Goal: Task Accomplishment & Management: Manage account settings

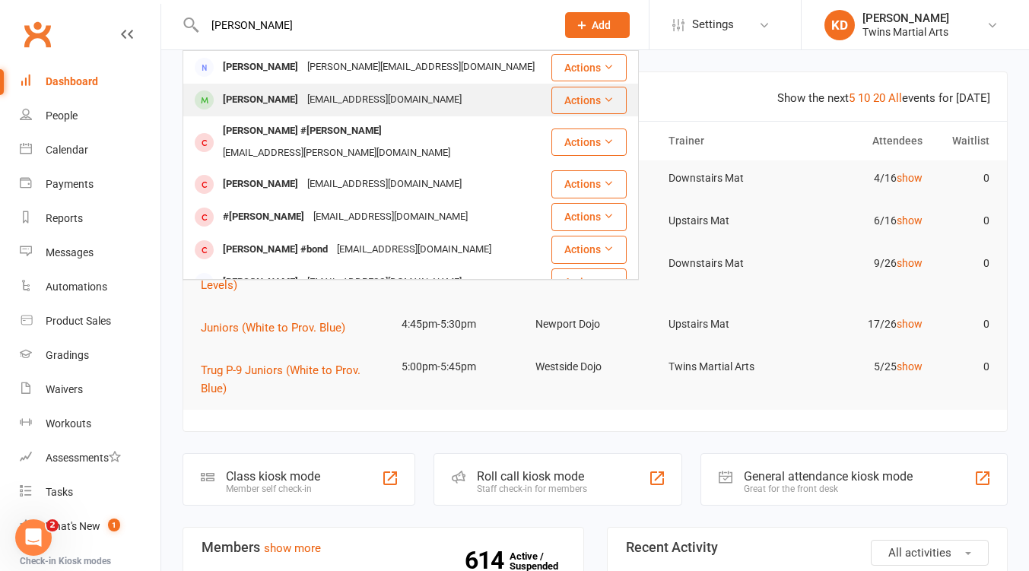
type input "frank"
click at [311, 104] on div "[EMAIL_ADDRESS][DOMAIN_NAME]" at bounding box center [385, 100] width 164 height 22
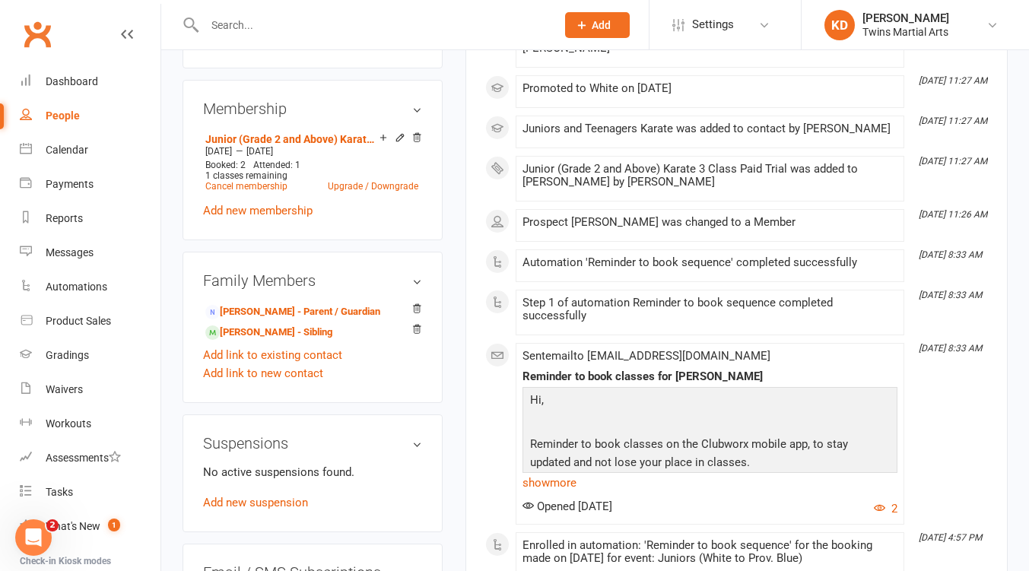
scroll to position [861, 0]
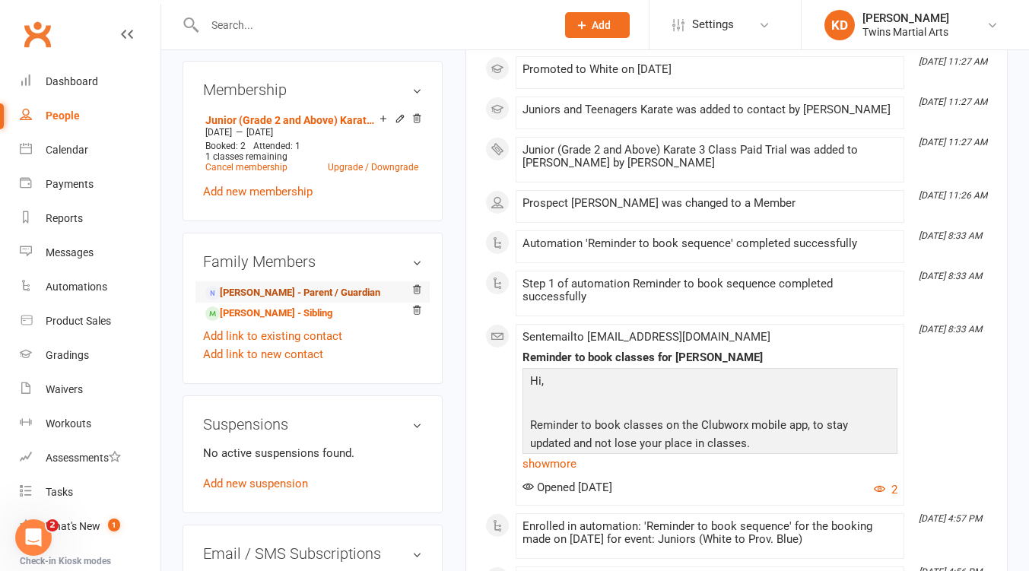
click at [239, 301] on link "[PERSON_NAME] - Parent / Guardian" at bounding box center [292, 293] width 175 height 16
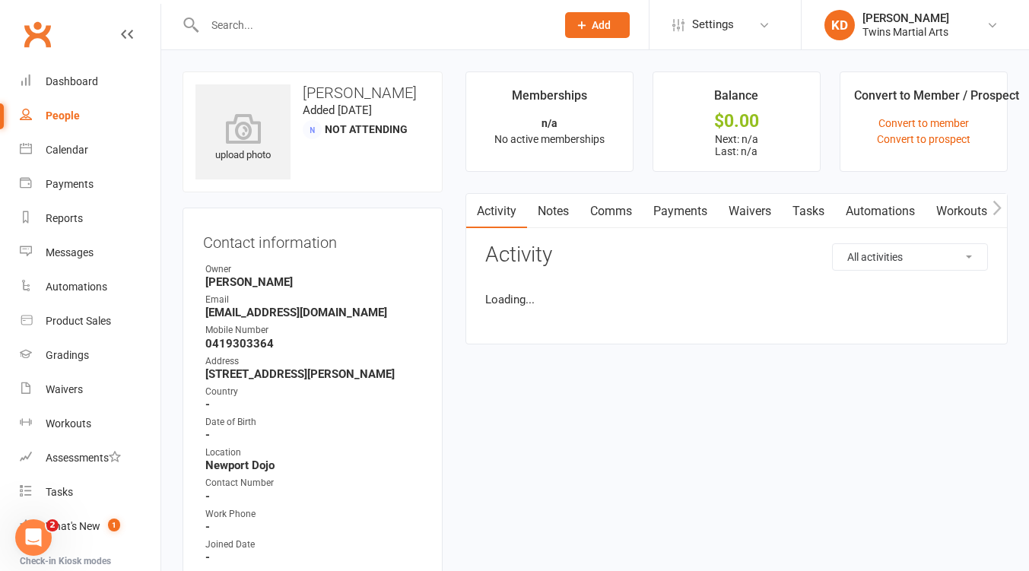
click at [752, 218] on link "Waivers" at bounding box center [750, 211] width 64 height 35
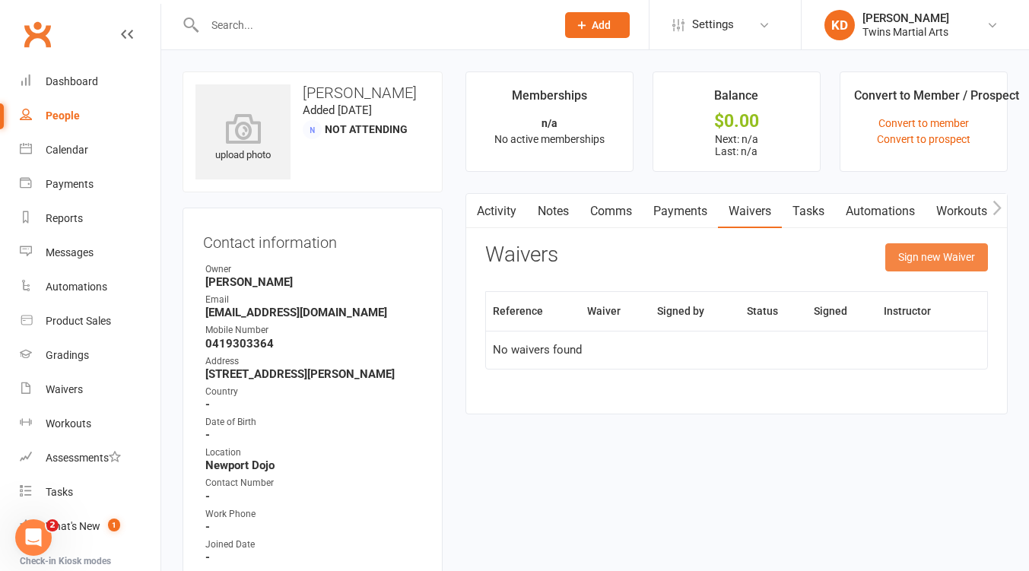
click at [925, 261] on button "Sign new Waiver" at bounding box center [936, 256] width 103 height 27
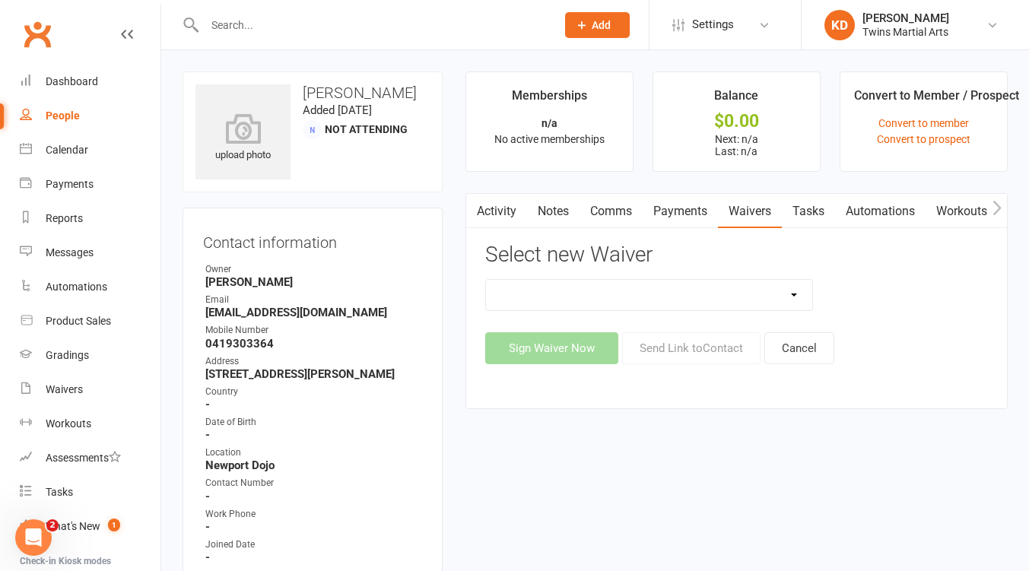
click at [796, 294] on select "Newport Paid Trial (waiver only) Paid Trial Newport Paid Trial Parkville Paid T…" at bounding box center [649, 295] width 326 height 30
select select "5584"
click at [486, 280] on select "Newport Paid Trial (waiver only) Paid Trial Newport Paid Trial Parkville Paid T…" at bounding box center [649, 295] width 326 height 30
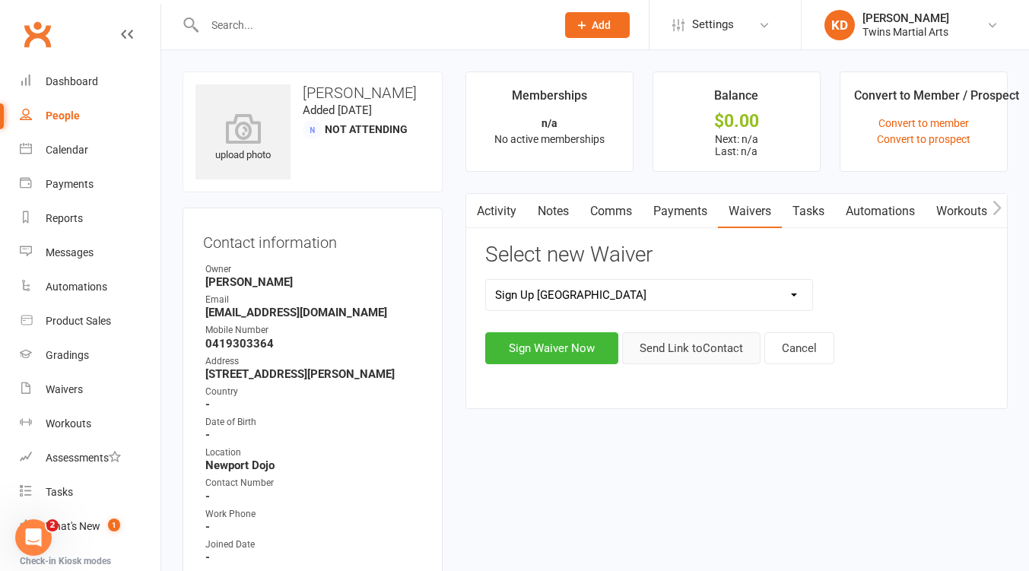
click at [688, 348] on button "Send Link to Contact" at bounding box center [691, 348] width 138 height 32
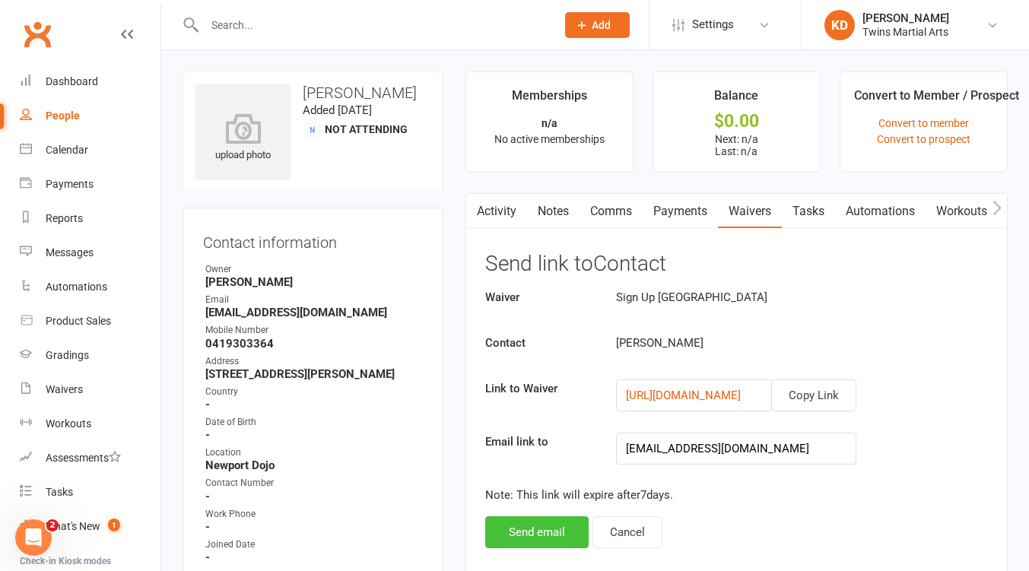
click at [522, 529] on button "Send email" at bounding box center [536, 532] width 103 height 32
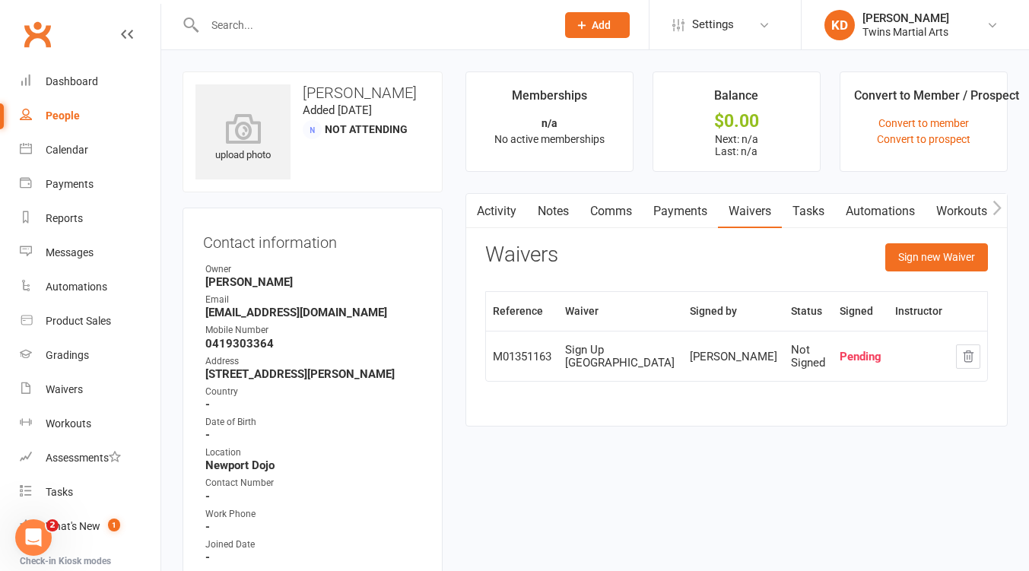
click at [42, 35] on link "Clubworx" at bounding box center [37, 34] width 38 height 38
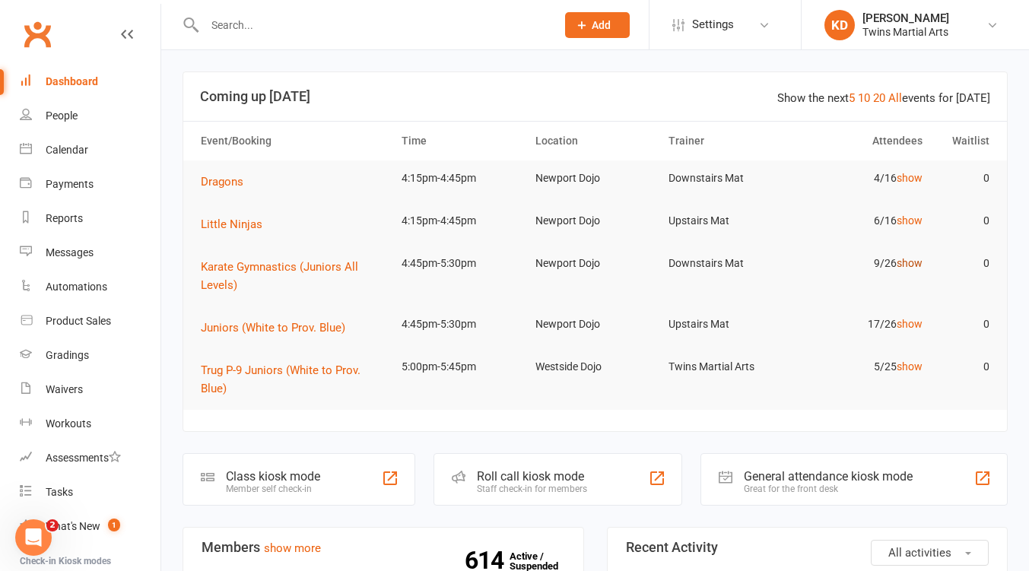
click at [914, 265] on link "show" at bounding box center [910, 263] width 26 height 12
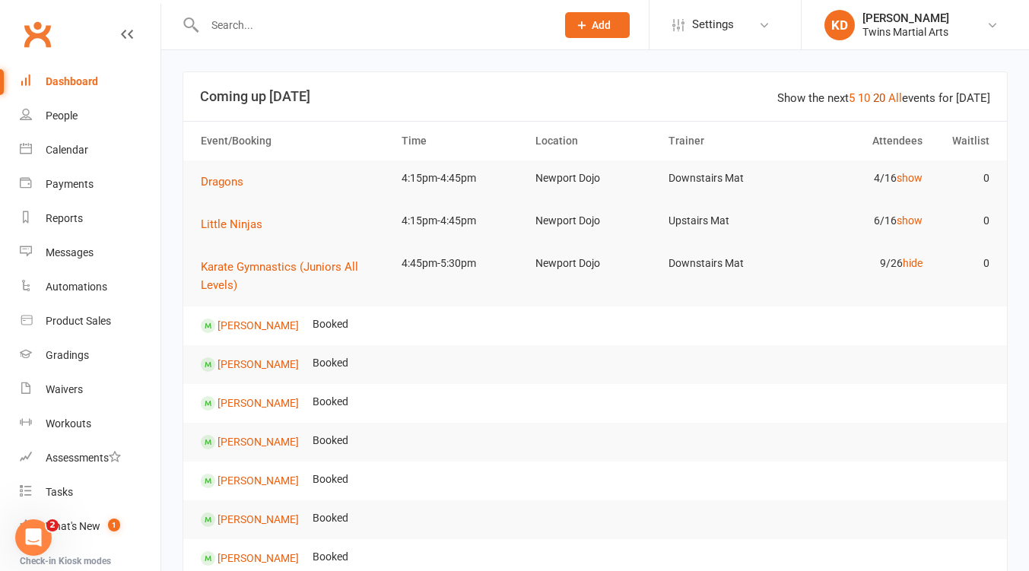
click at [883, 92] on link "20" at bounding box center [879, 98] width 12 height 14
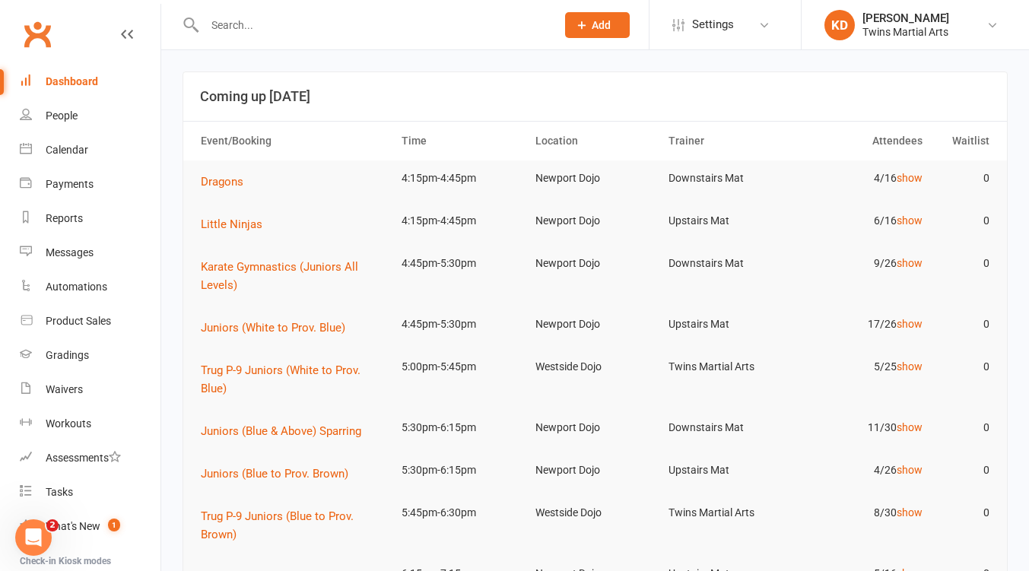
scroll to position [84, 0]
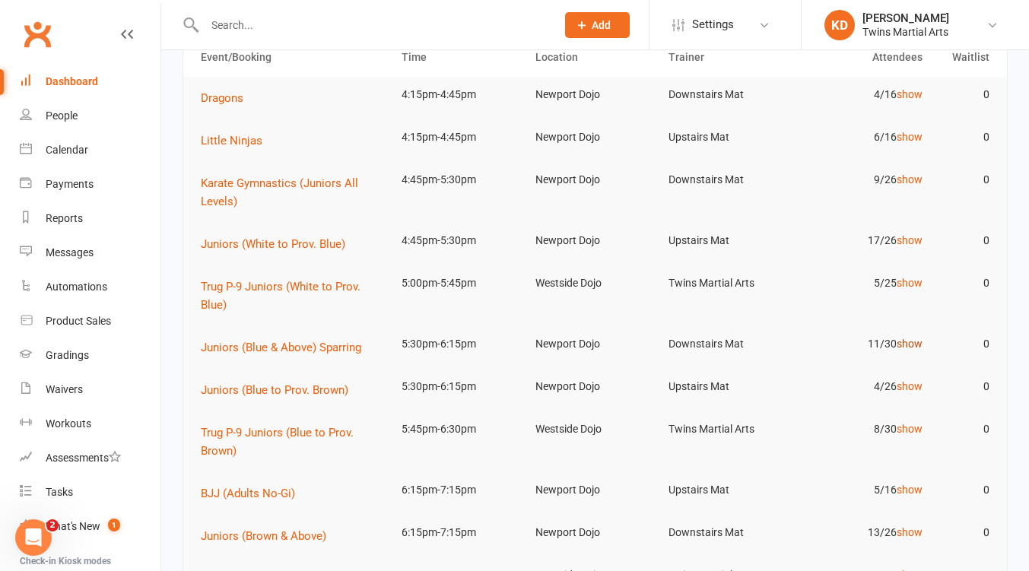
click at [910, 346] on link "show" at bounding box center [910, 344] width 26 height 12
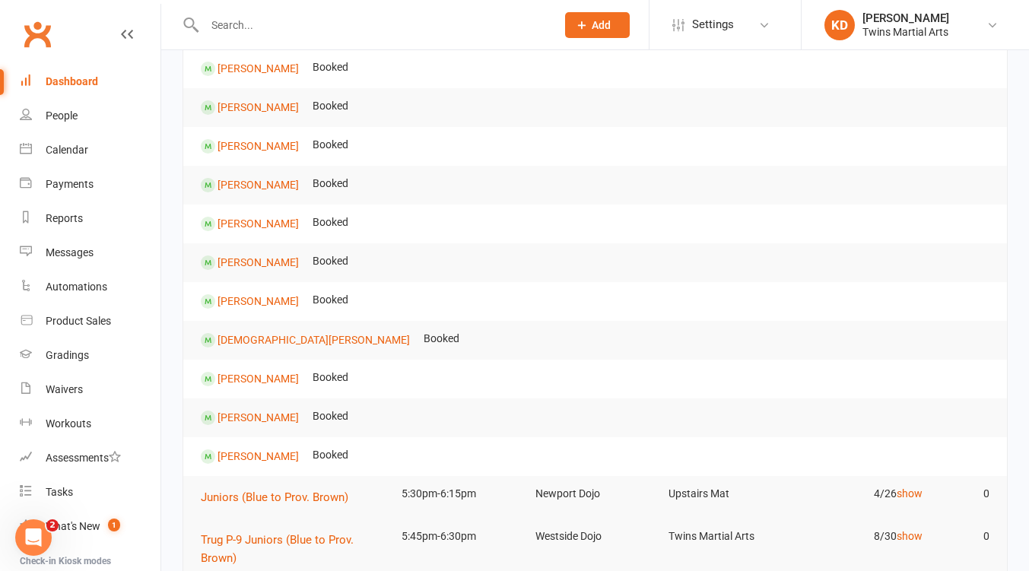
scroll to position [355, 0]
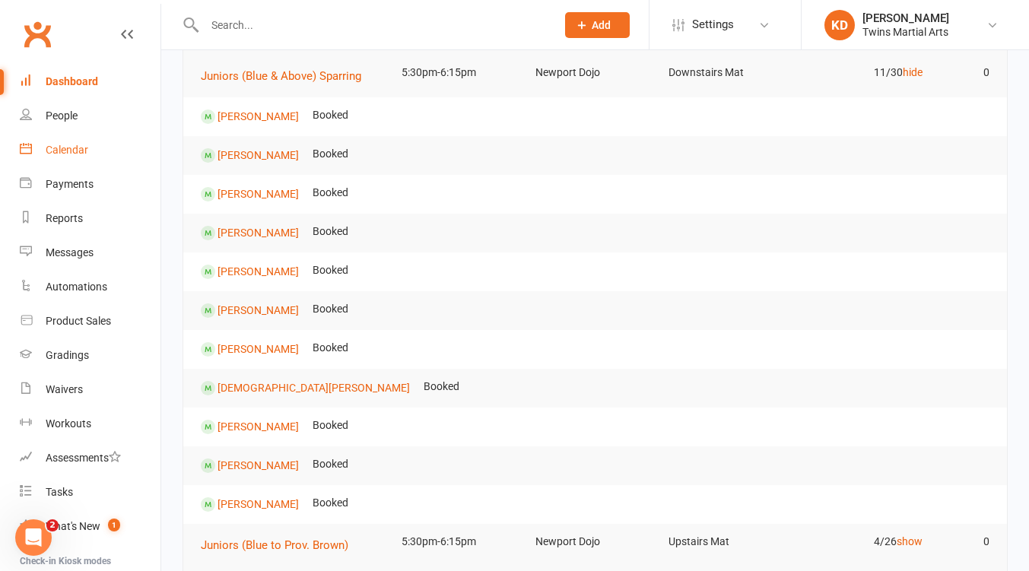
click at [83, 148] on div "Calendar" at bounding box center [67, 150] width 43 height 12
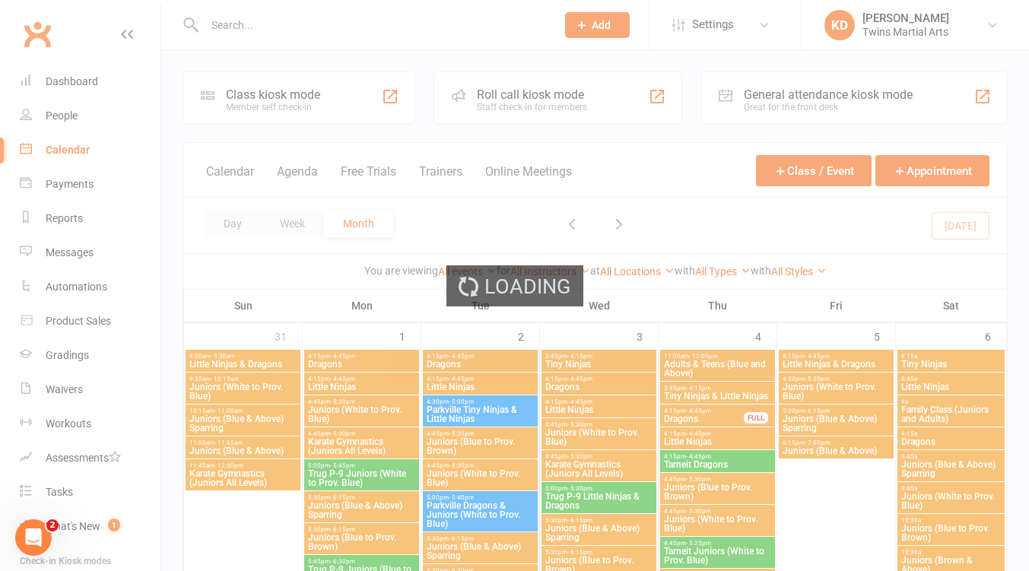
click at [551, 91] on div "Loading" at bounding box center [514, 285] width 1029 height 571
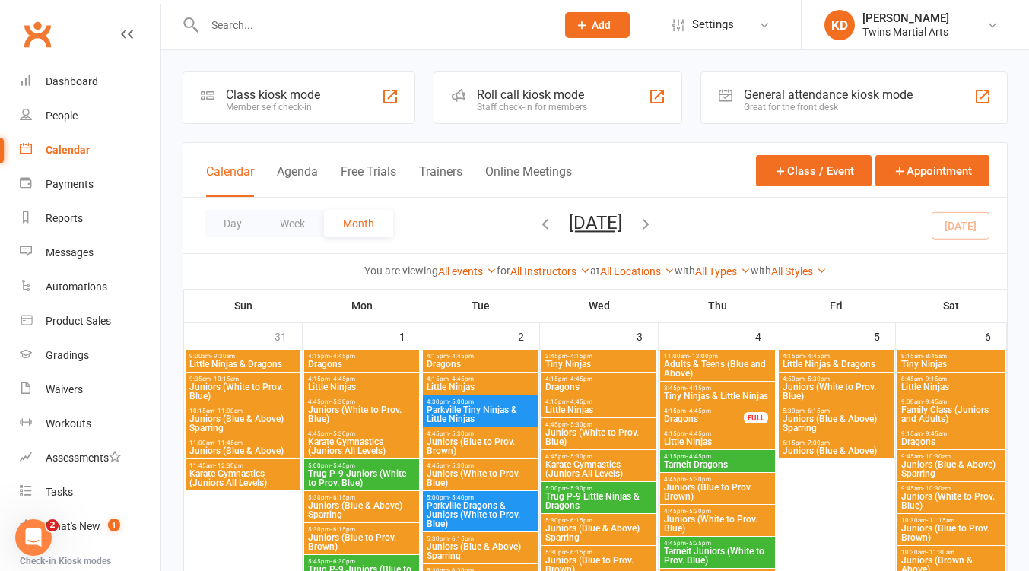
click at [551, 91] on div "Roll call kiosk mode" at bounding box center [532, 94] width 110 height 14
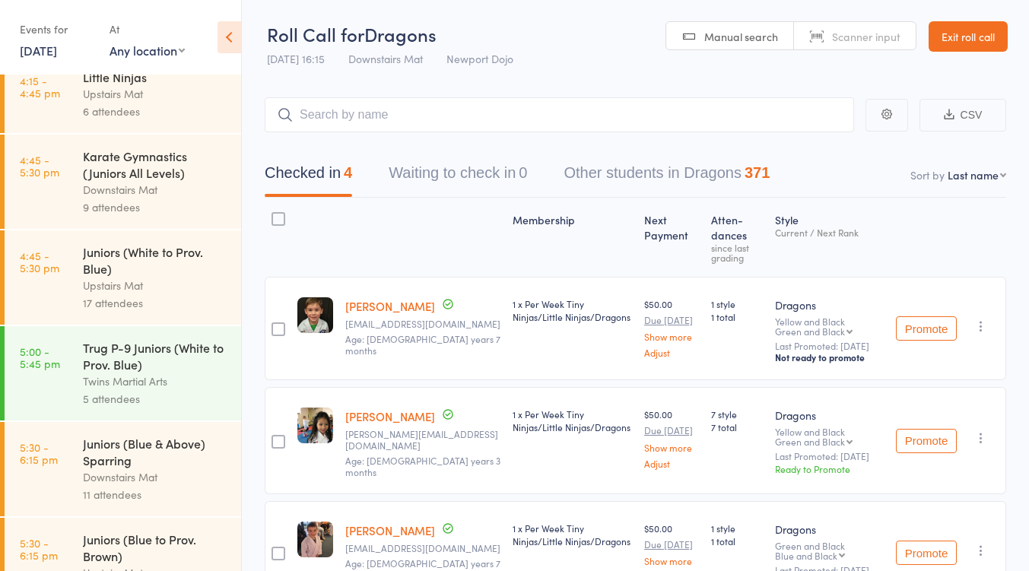
scroll to position [306, 0]
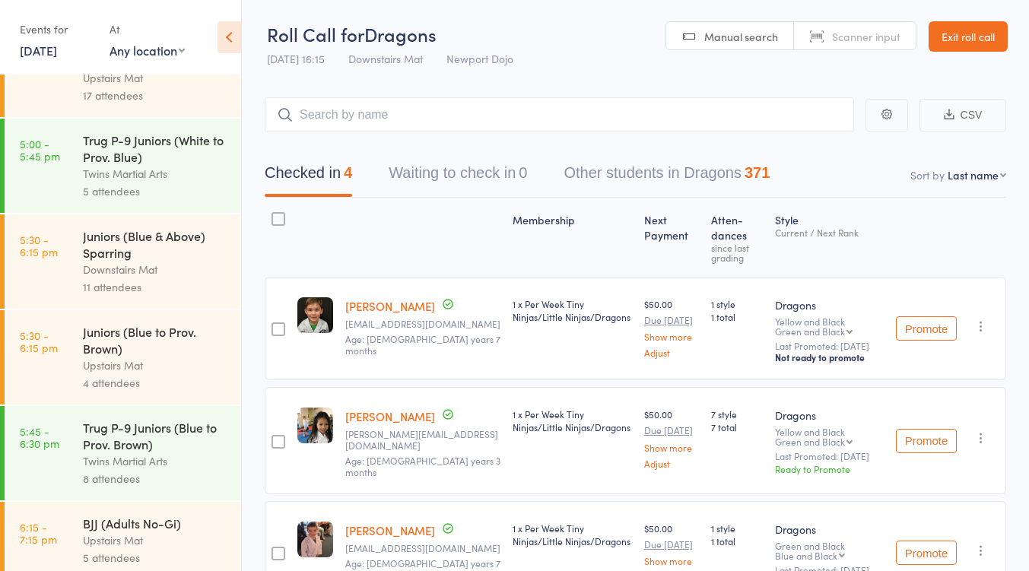
click at [133, 285] on div "11 attendees" at bounding box center [155, 286] width 145 height 17
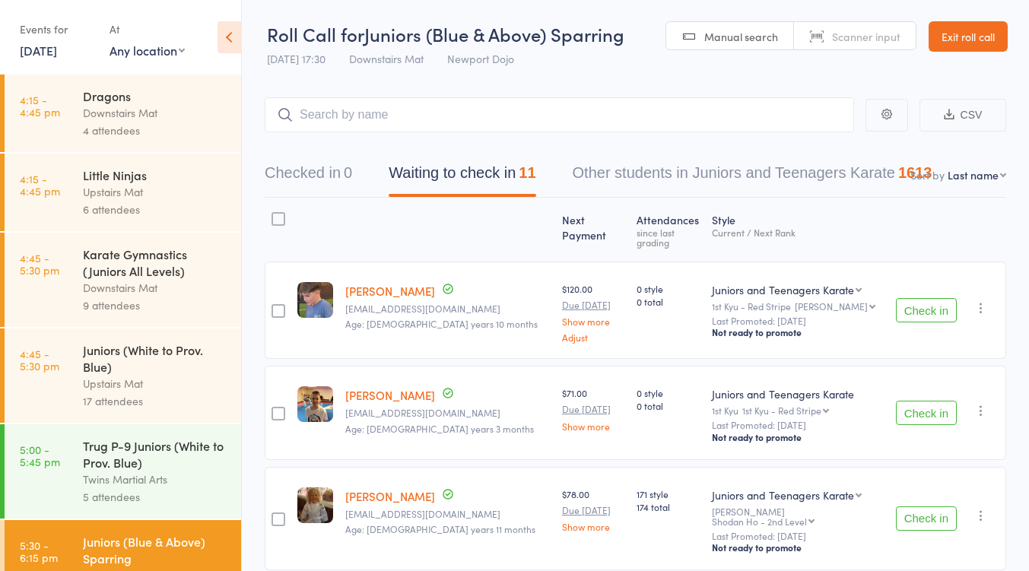
click at [964, 46] on link "Exit roll call" at bounding box center [968, 36] width 79 height 30
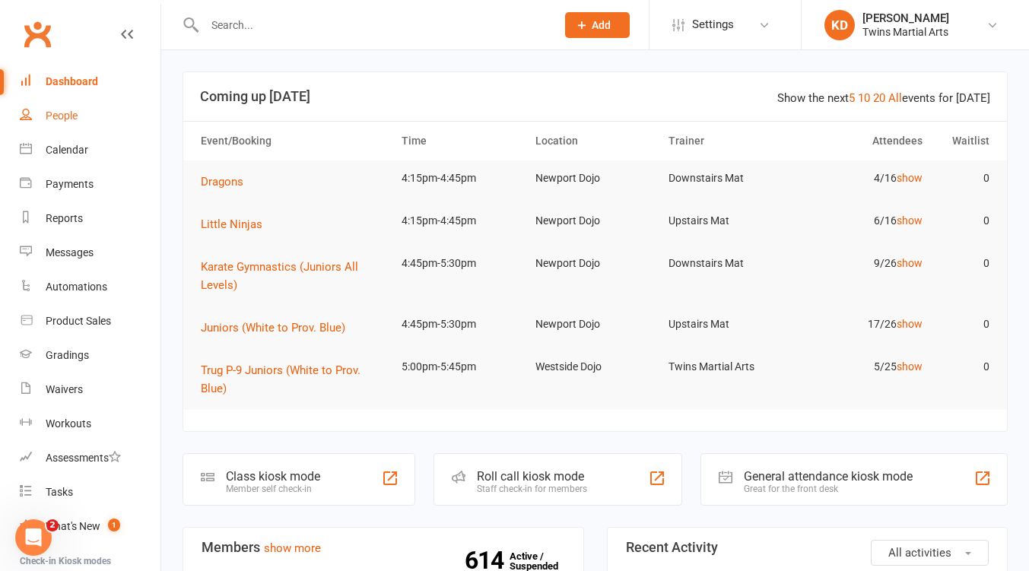
click at [78, 106] on link "People" at bounding box center [90, 116] width 141 height 34
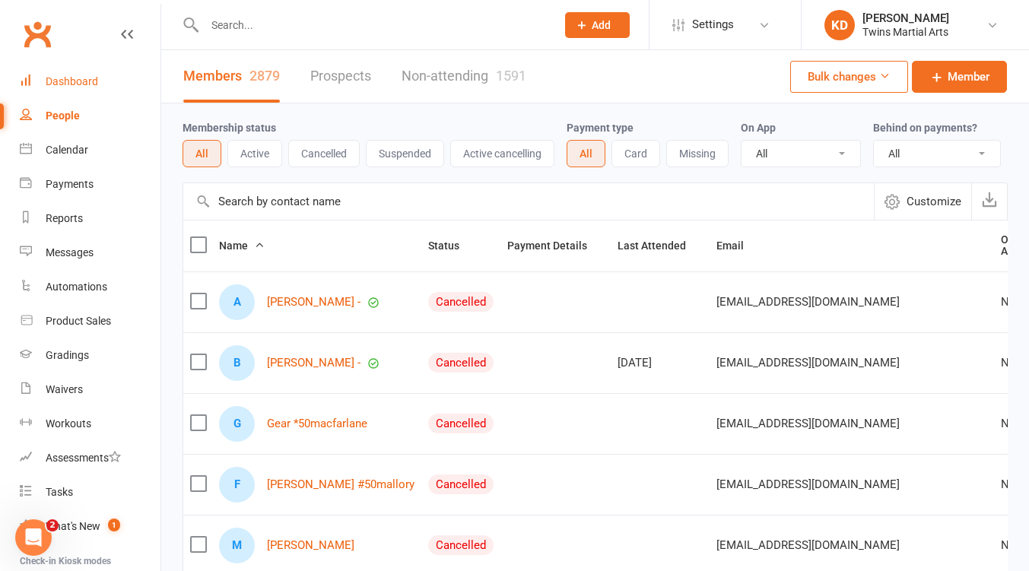
click at [79, 92] on link "Dashboard" at bounding box center [90, 82] width 141 height 34
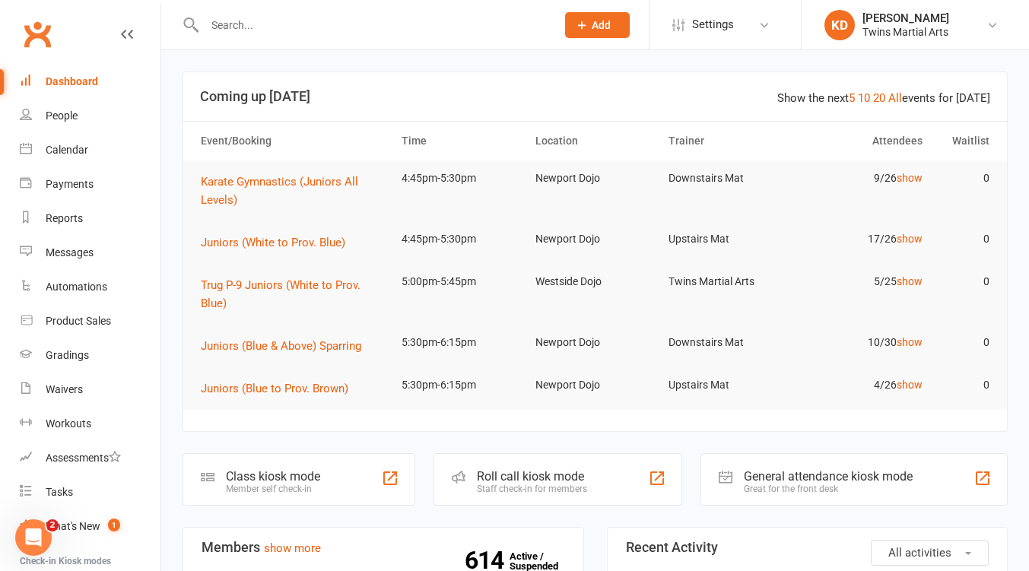
click at [246, 24] on input "text" at bounding box center [372, 24] width 345 height 21
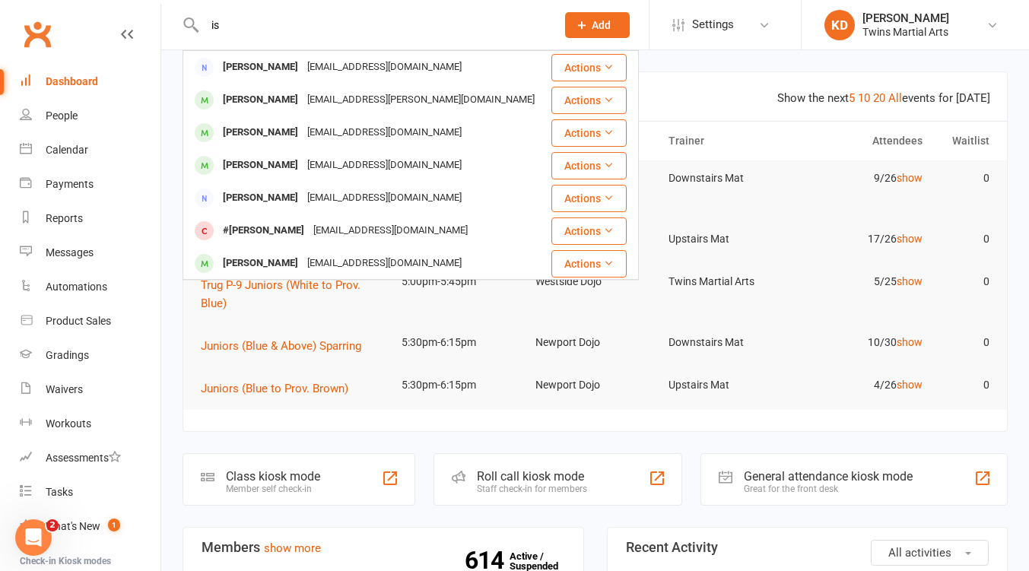
type input "i"
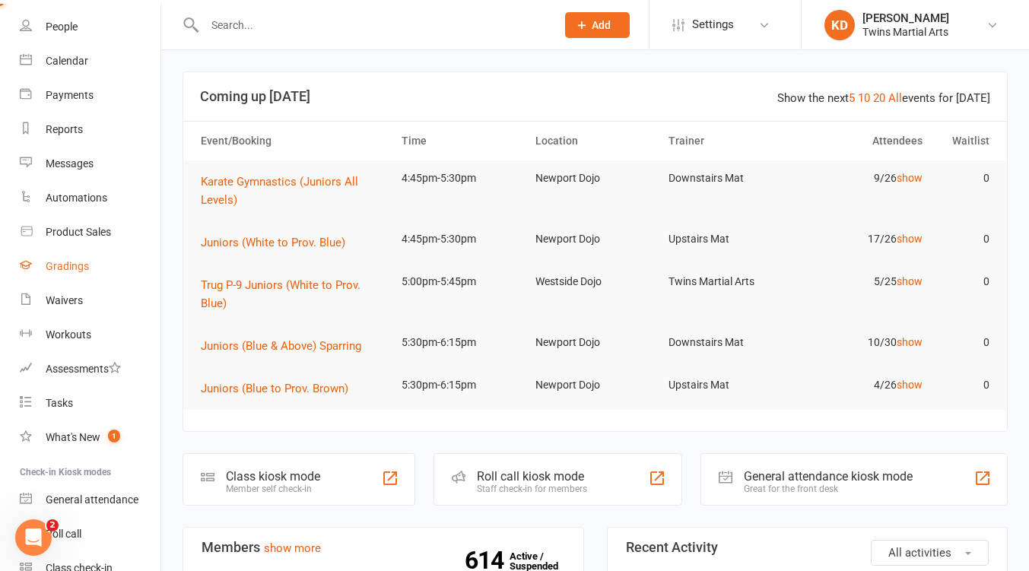
scroll to position [90, 0]
click at [97, 236] on div "Product Sales" at bounding box center [78, 231] width 65 height 12
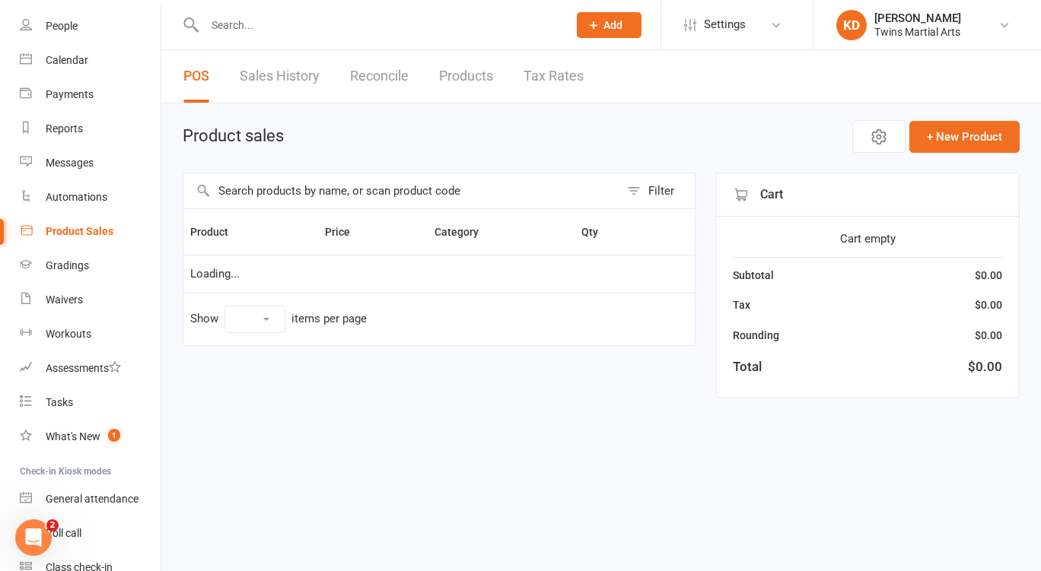
select select "50"
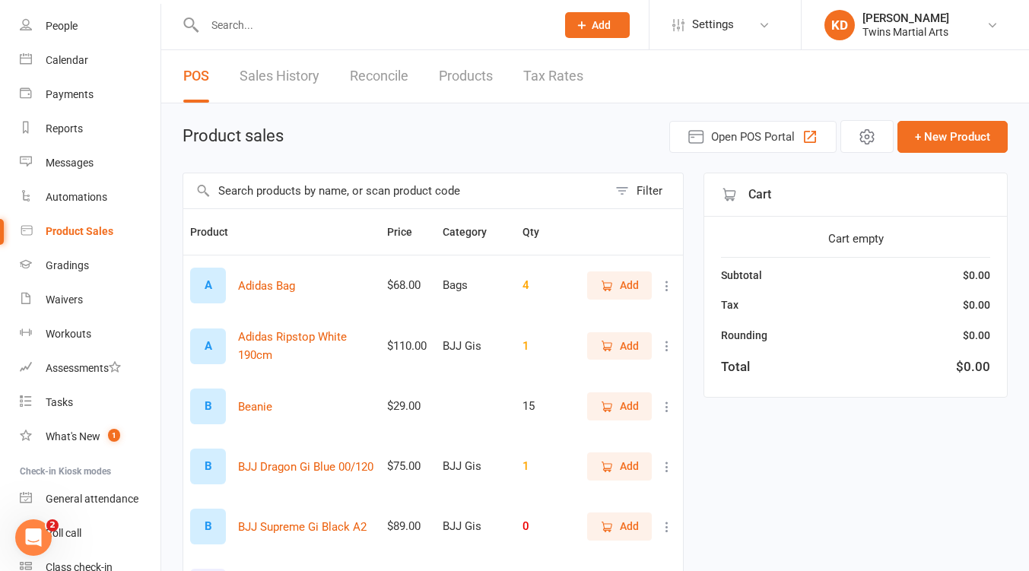
click at [430, 200] on input "text" at bounding box center [395, 190] width 424 height 35
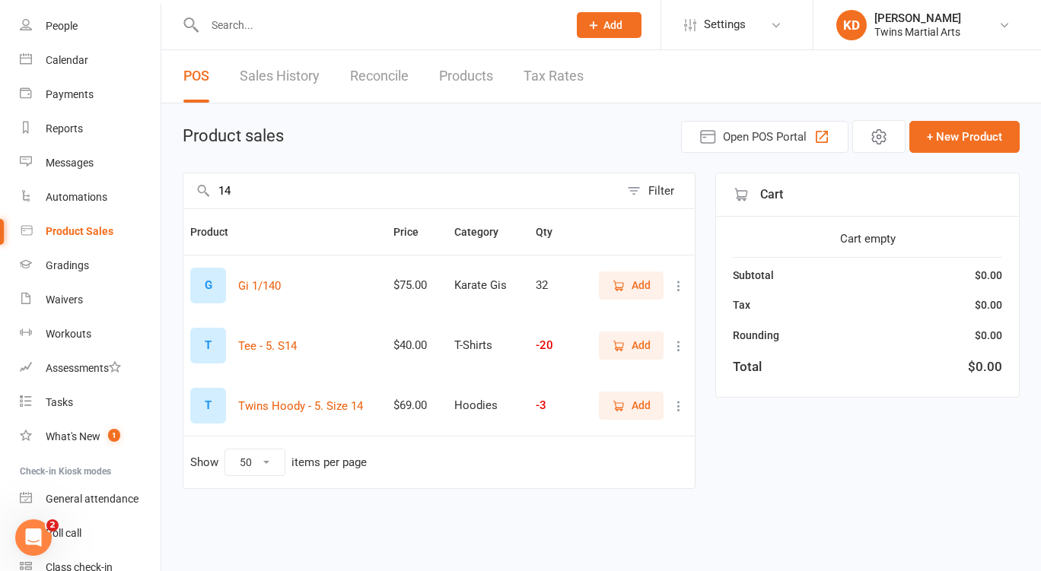
type input "14"
click at [627, 342] on span "Add" at bounding box center [631, 345] width 39 height 17
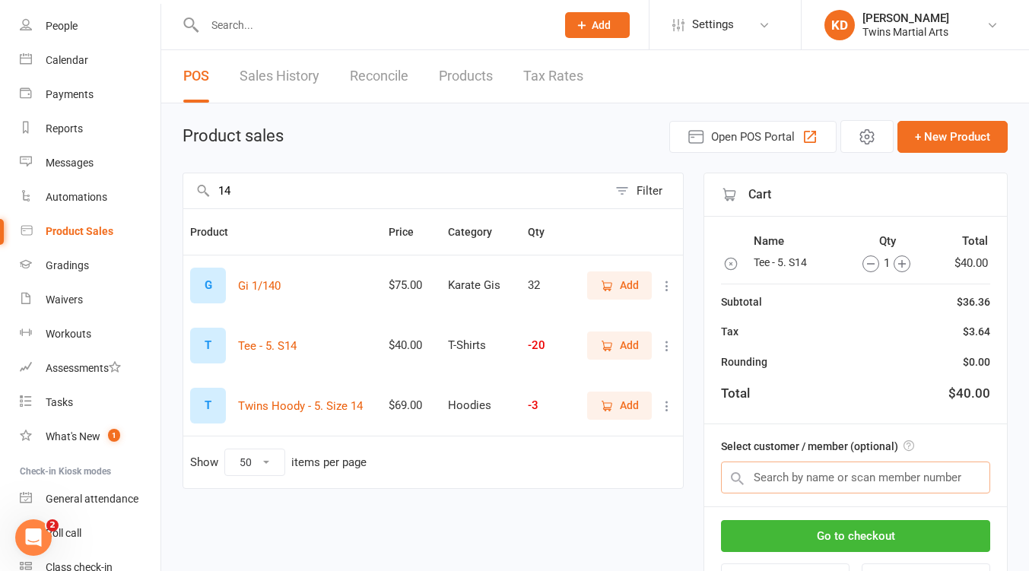
click at [840, 466] on input "text" at bounding box center [855, 478] width 269 height 32
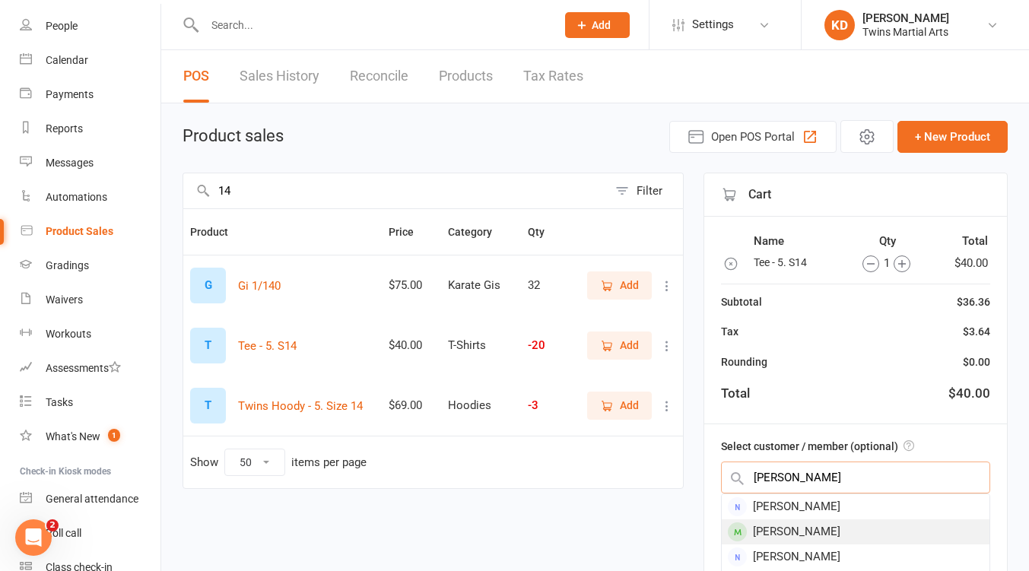
type input "isaac os"
click at [843, 532] on div "Isaac Ostrowski" at bounding box center [856, 532] width 268 height 25
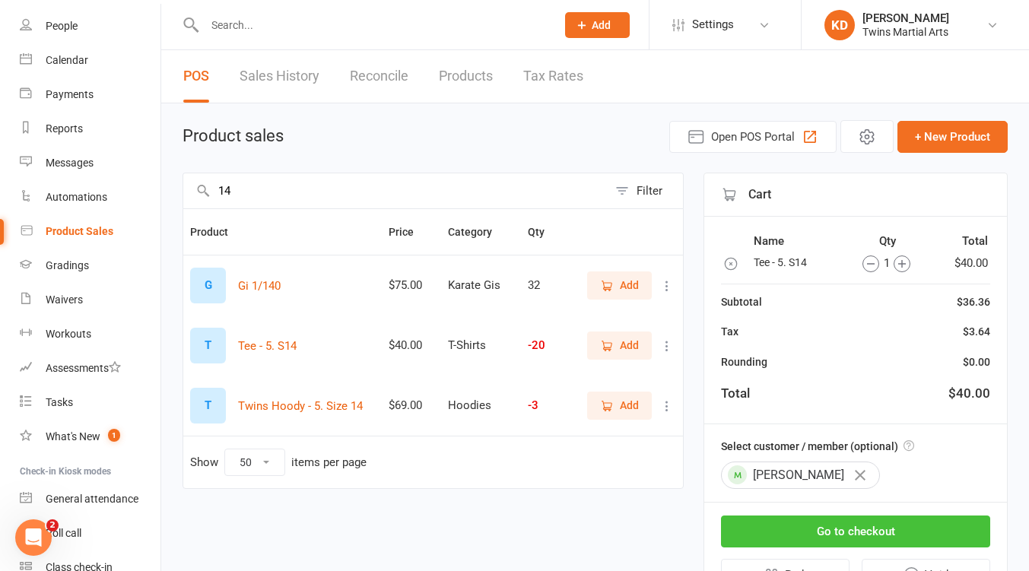
click at [894, 545] on button "Go to checkout" at bounding box center [855, 532] width 269 height 32
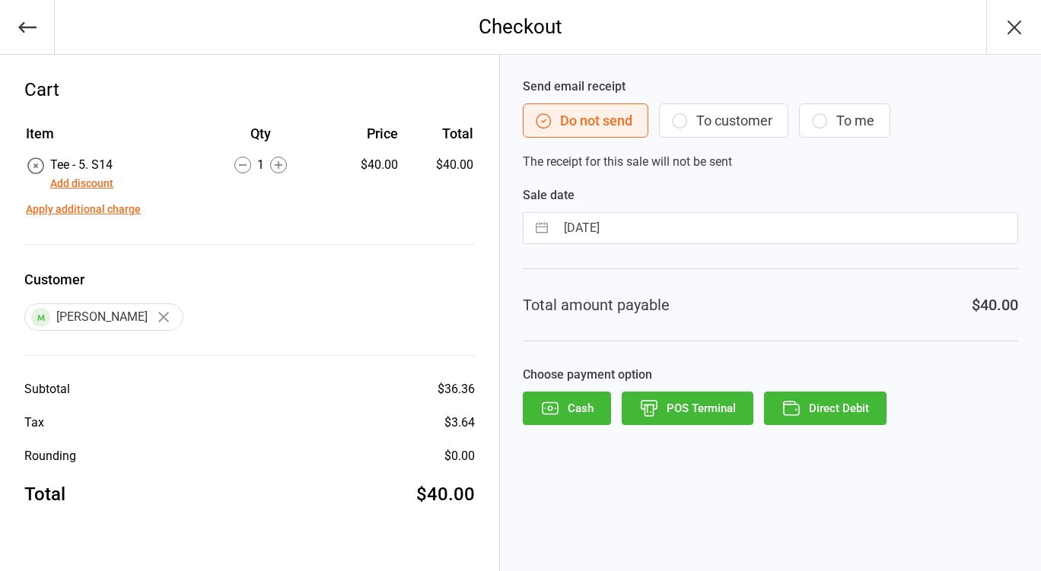
click at [715, 408] on button "POS Terminal" at bounding box center [687, 408] width 132 height 33
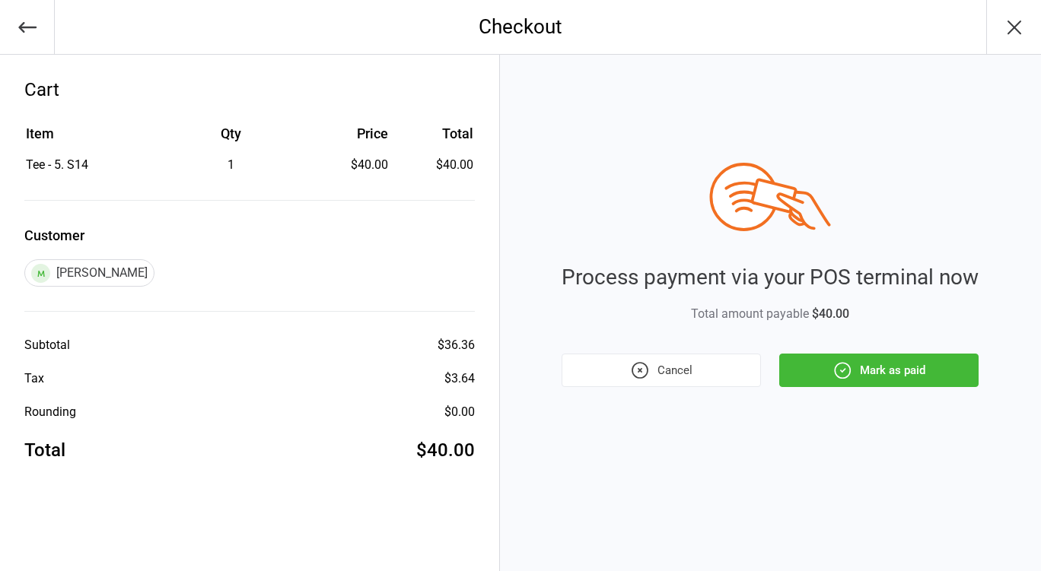
click at [856, 370] on button "Mark as paid" at bounding box center [878, 370] width 199 height 33
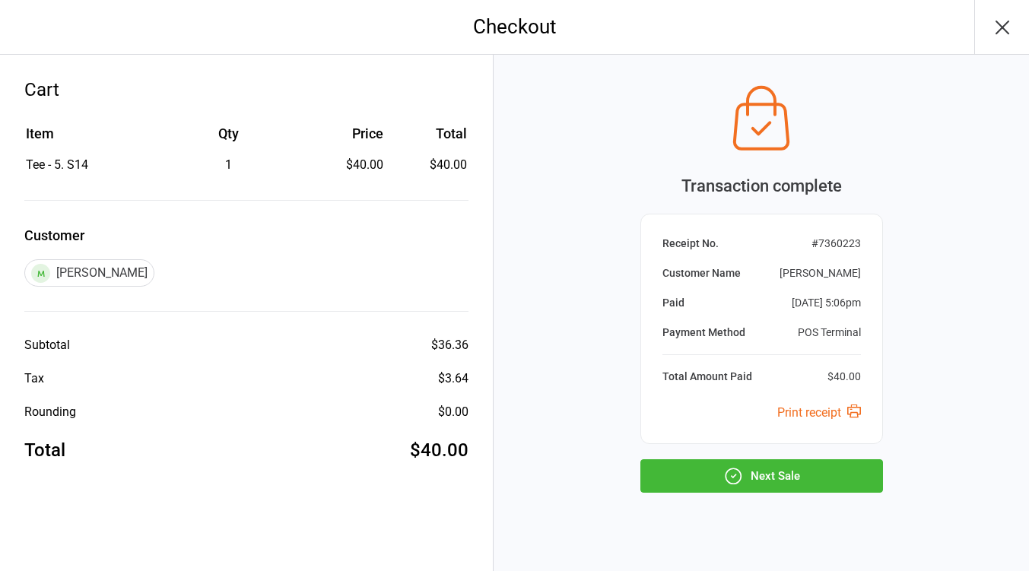
click at [803, 478] on button "Next Sale" at bounding box center [761, 475] width 243 height 33
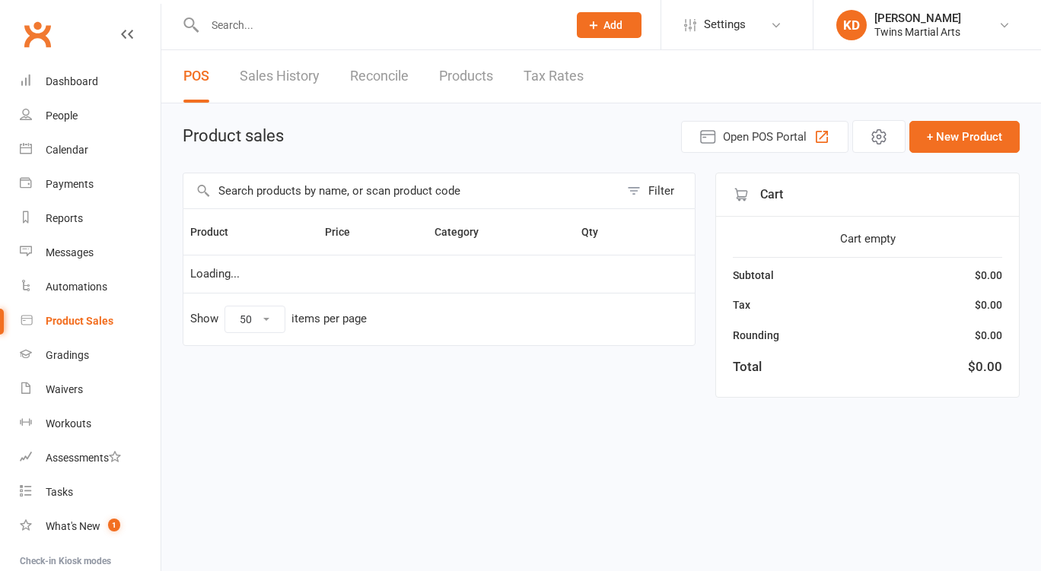
select select "50"
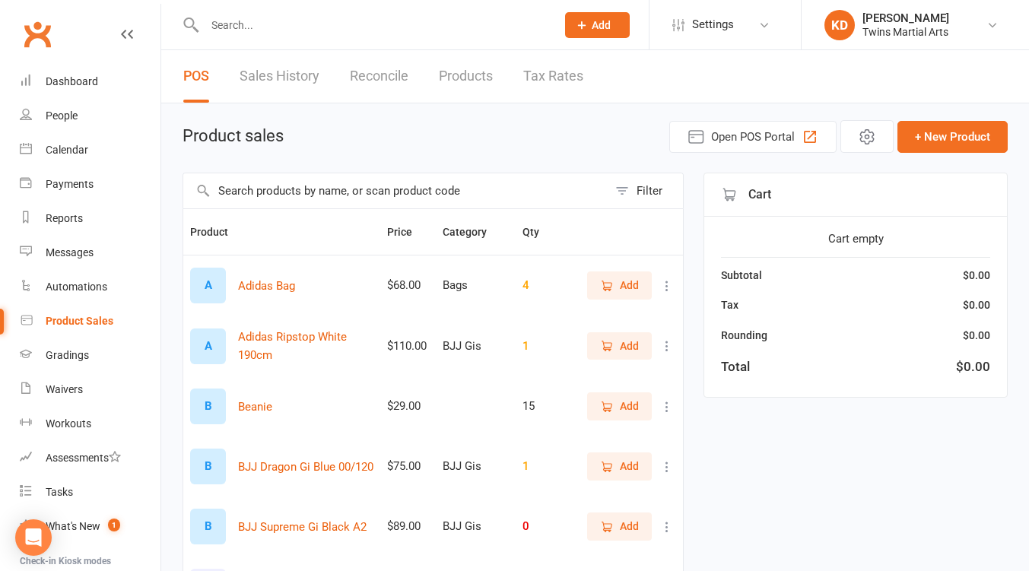
click at [42, 33] on link "Clubworx" at bounding box center [37, 34] width 38 height 38
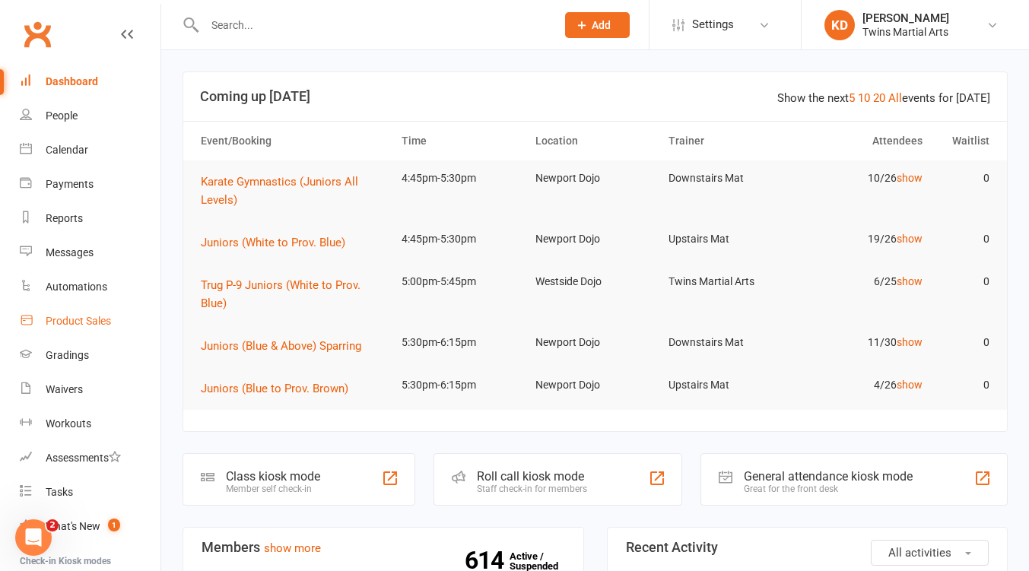
click at [96, 311] on link "Product Sales" at bounding box center [90, 321] width 141 height 34
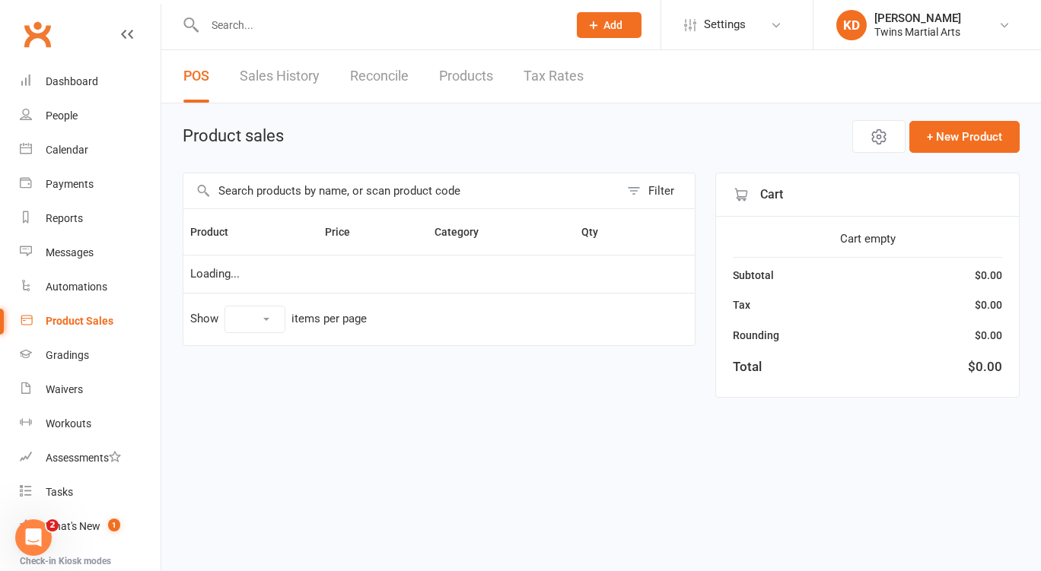
select select "50"
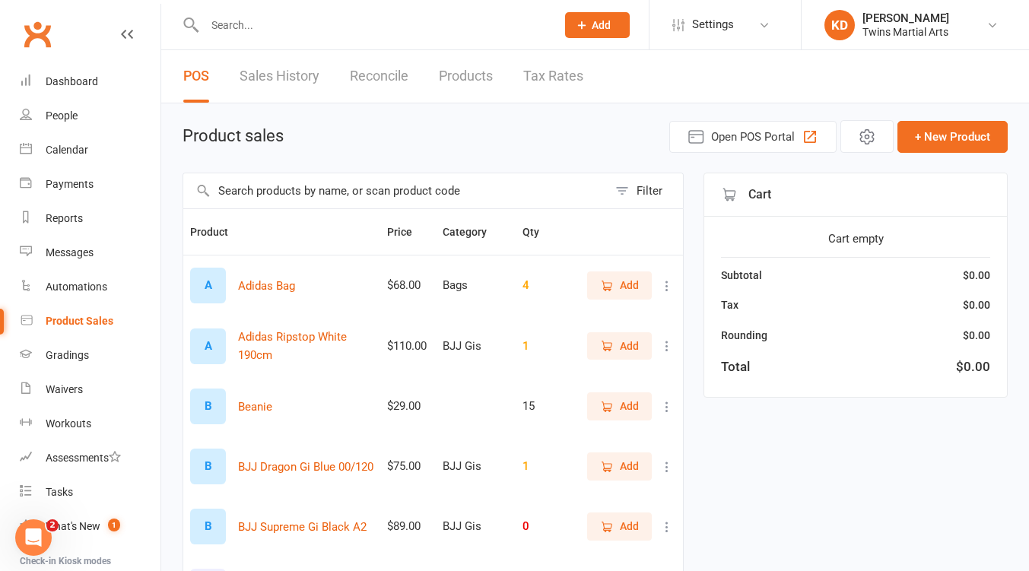
click at [299, 188] on input "text" at bounding box center [395, 190] width 424 height 35
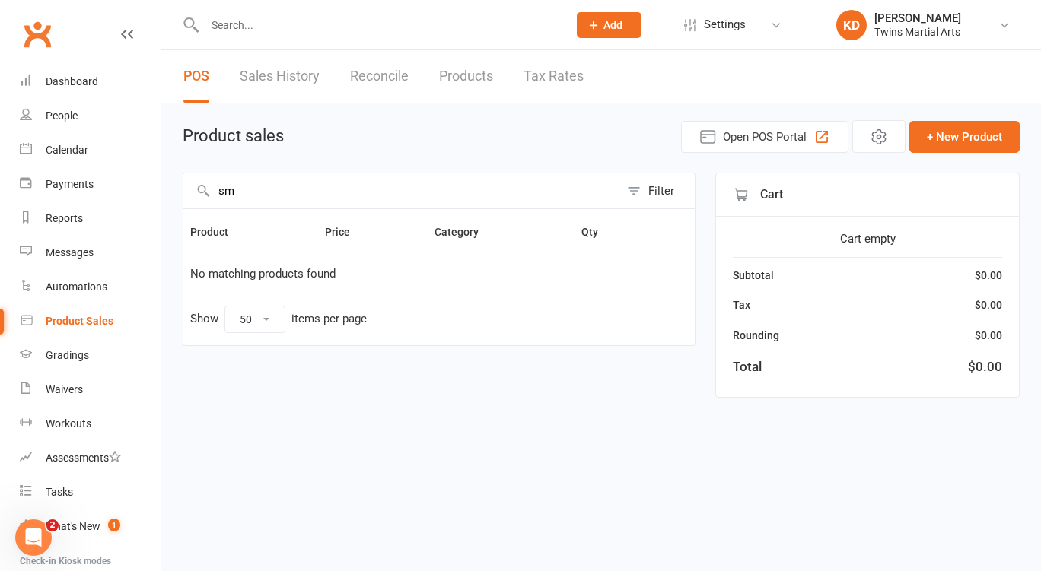
type input "s"
type input "S"
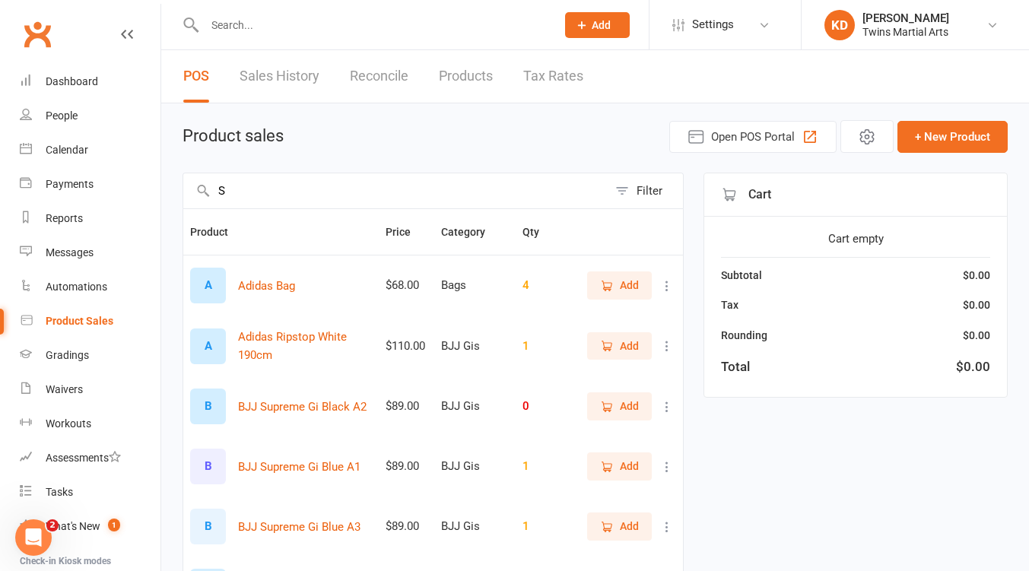
click at [284, 198] on input "S" at bounding box center [395, 190] width 424 height 35
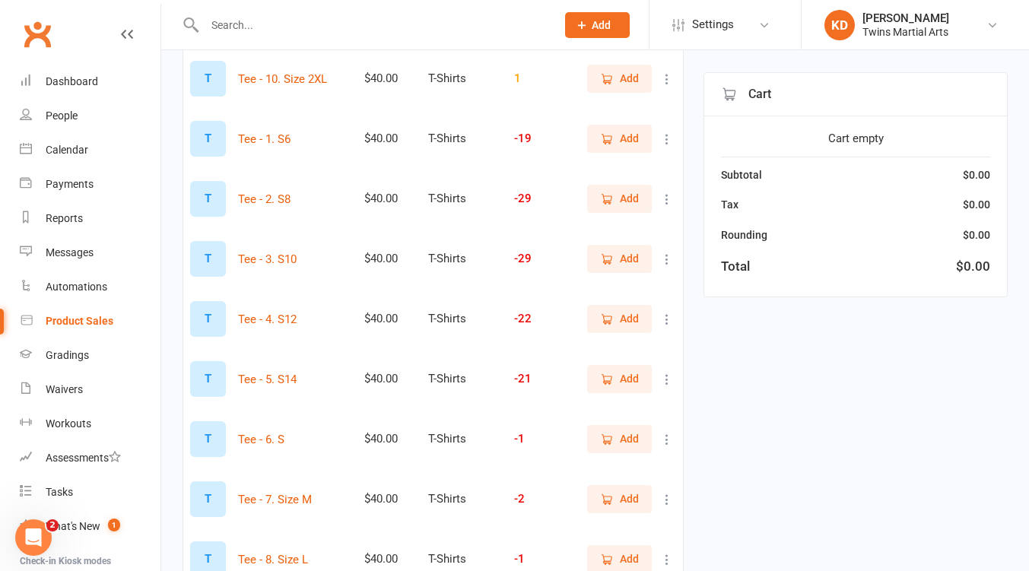
scroll to position [260, 0]
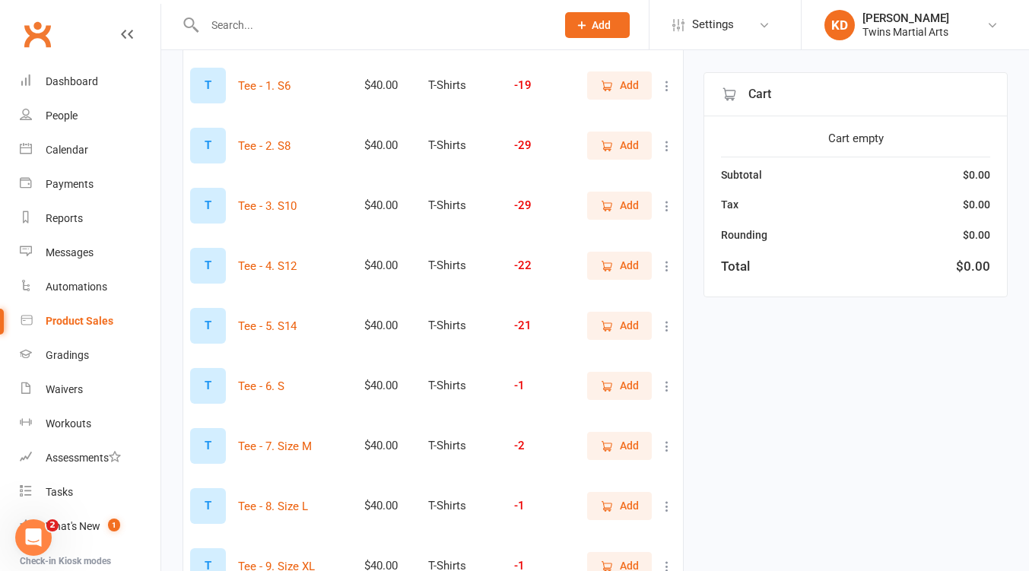
type input "tee"
click at [625, 389] on span "Add" at bounding box center [629, 385] width 19 height 17
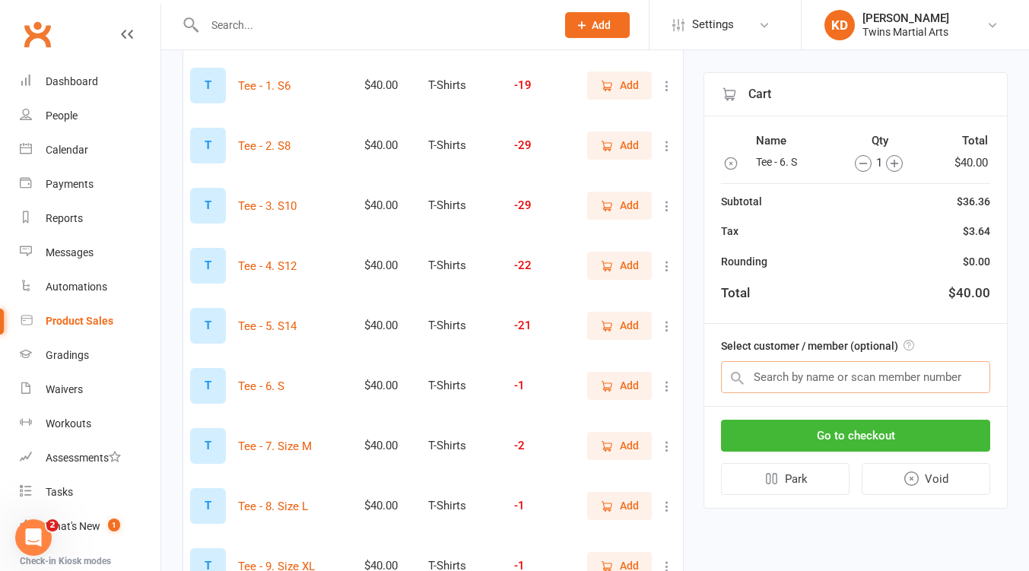
click at [834, 376] on input "text" at bounding box center [855, 377] width 269 height 32
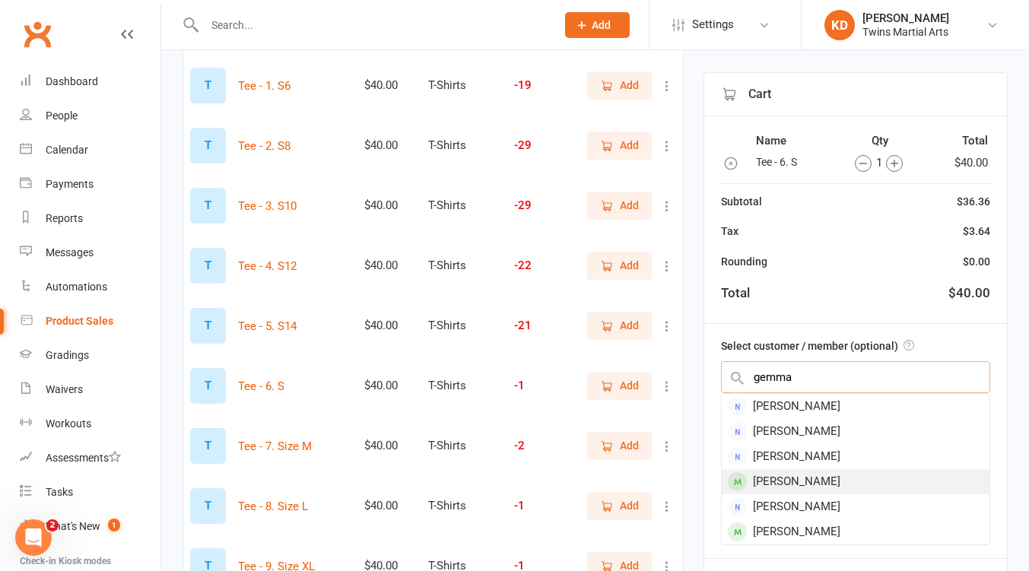
type input "gemma"
click at [845, 475] on div "[PERSON_NAME]" at bounding box center [856, 481] width 268 height 25
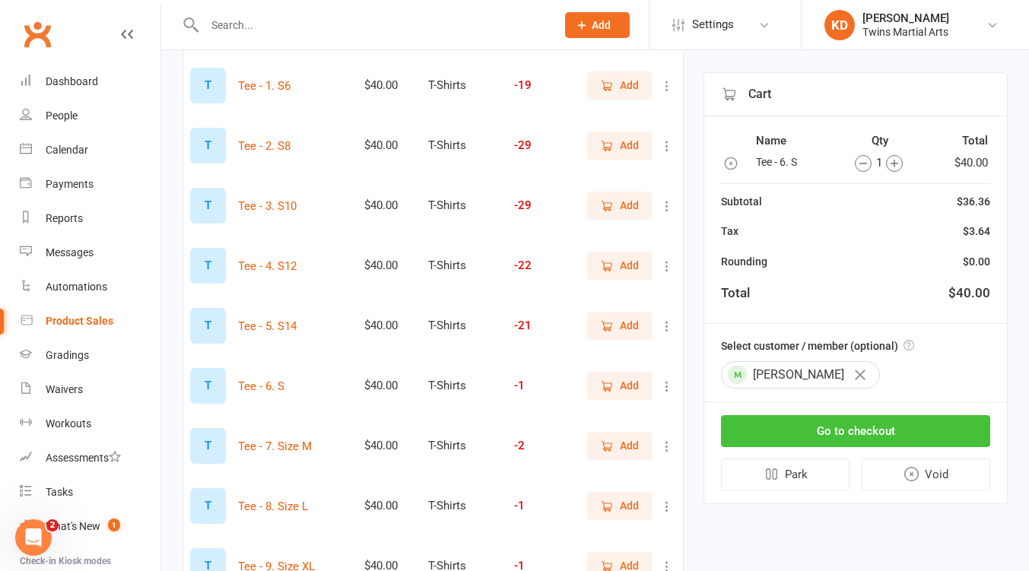
click at [914, 426] on button "Go to checkout" at bounding box center [855, 431] width 269 height 32
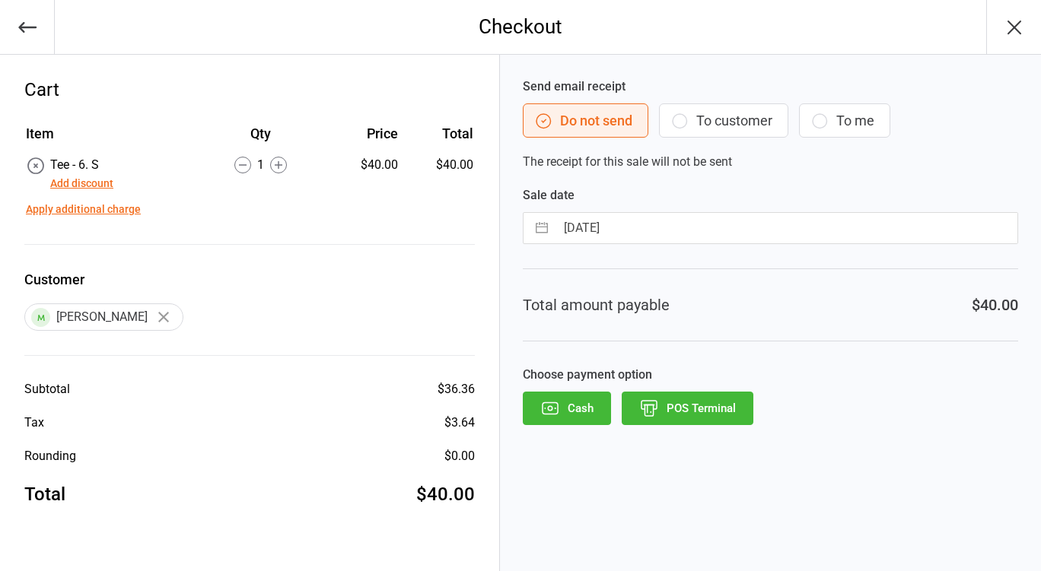
click at [714, 403] on button "POS Terminal" at bounding box center [687, 408] width 132 height 33
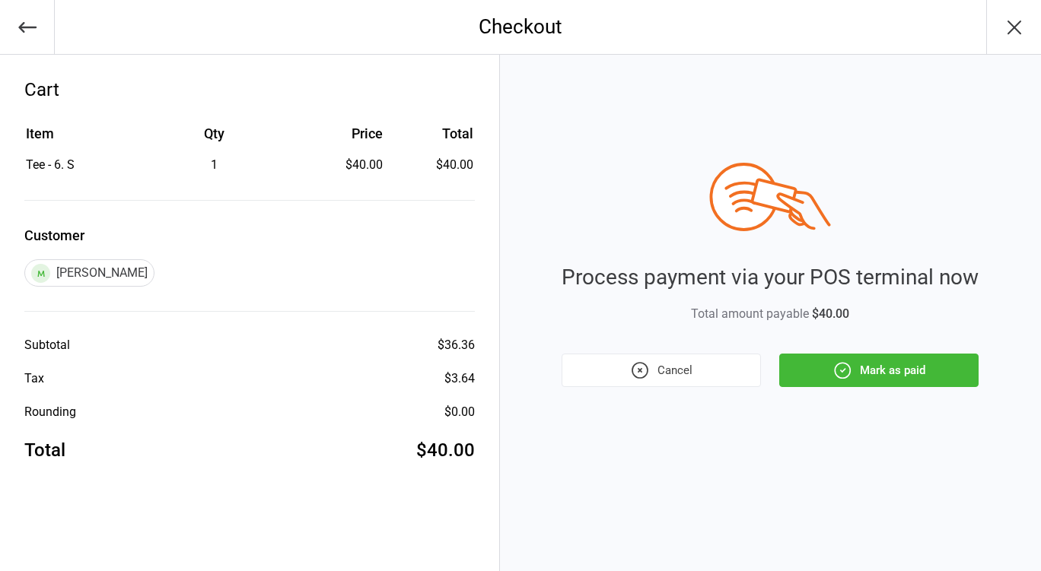
click at [896, 377] on button "Mark as paid" at bounding box center [878, 370] width 199 height 33
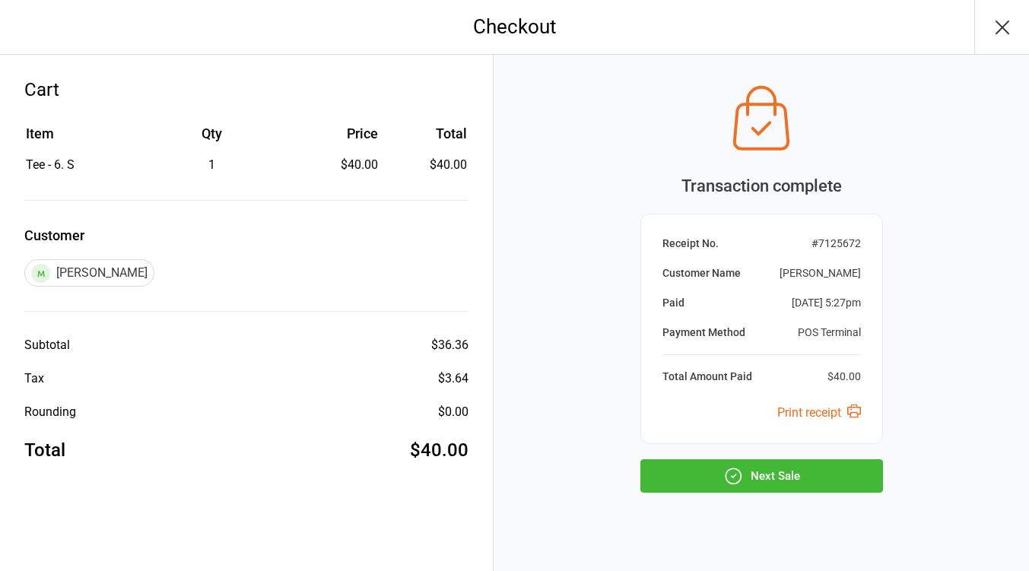
click at [758, 483] on button "Next Sale" at bounding box center [761, 475] width 243 height 33
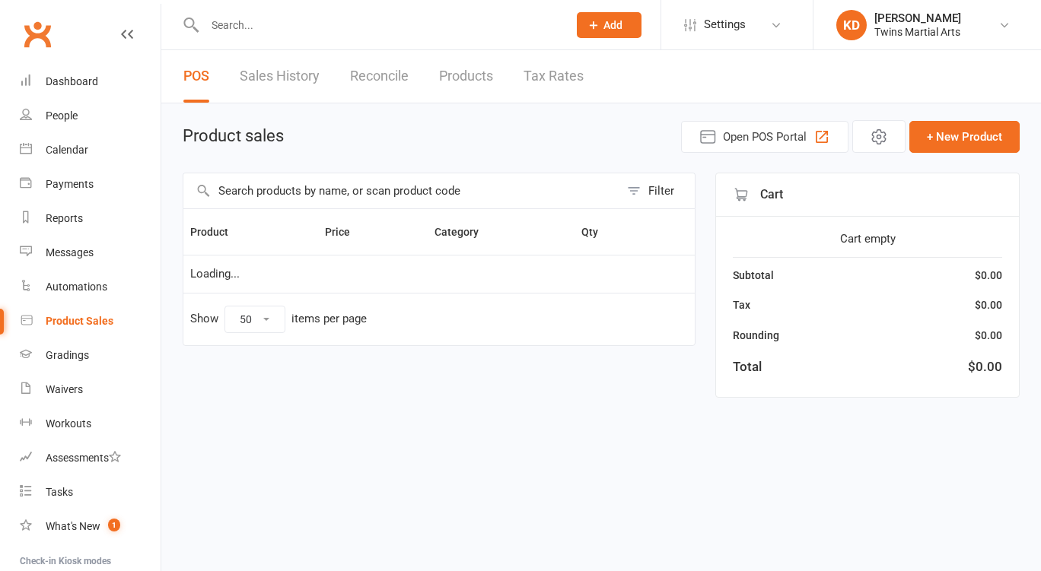
select select "50"
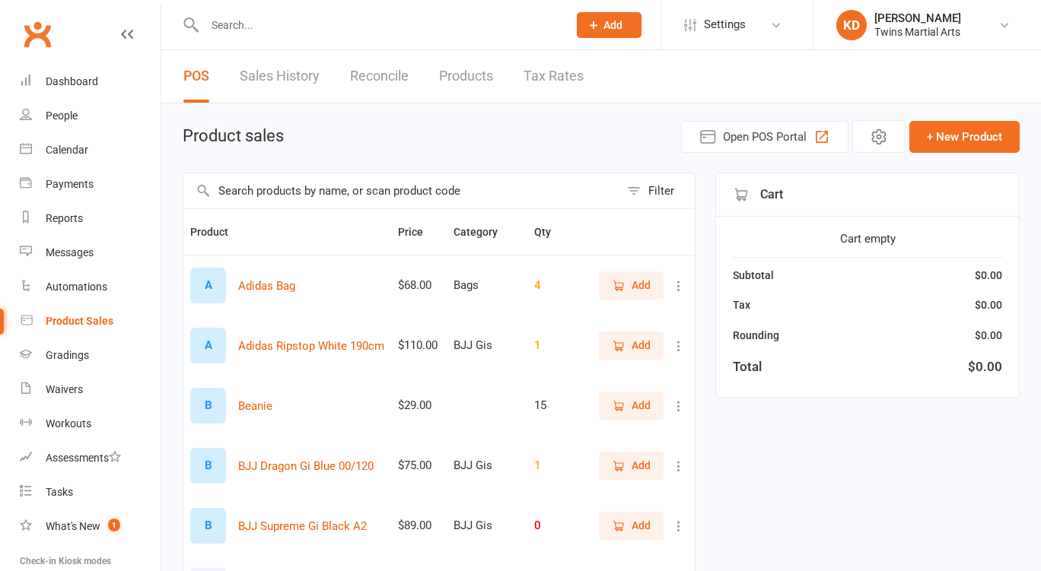
click at [48, 32] on link "Clubworx" at bounding box center [37, 34] width 38 height 38
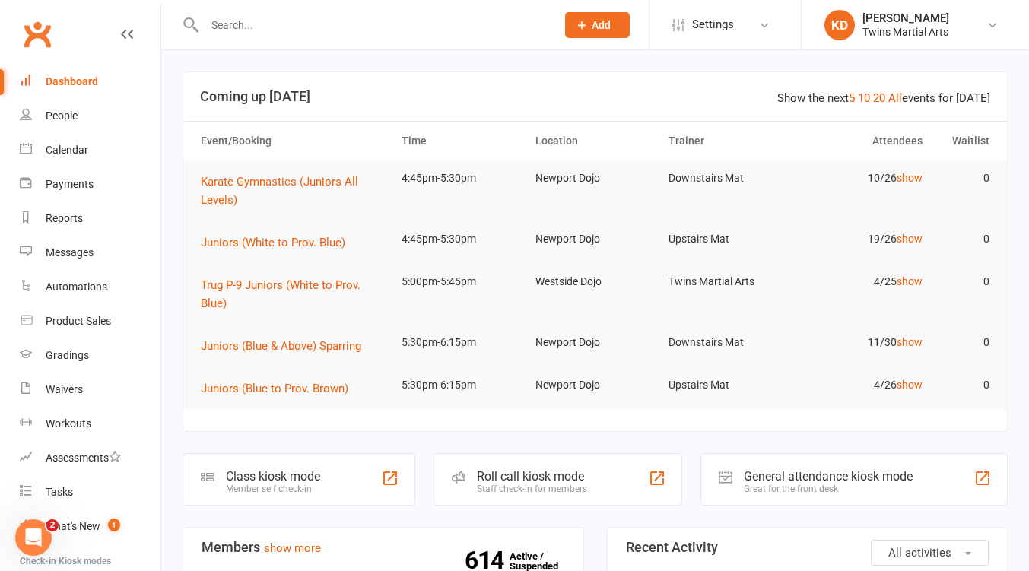
click at [346, 33] on input "text" at bounding box center [372, 24] width 345 height 21
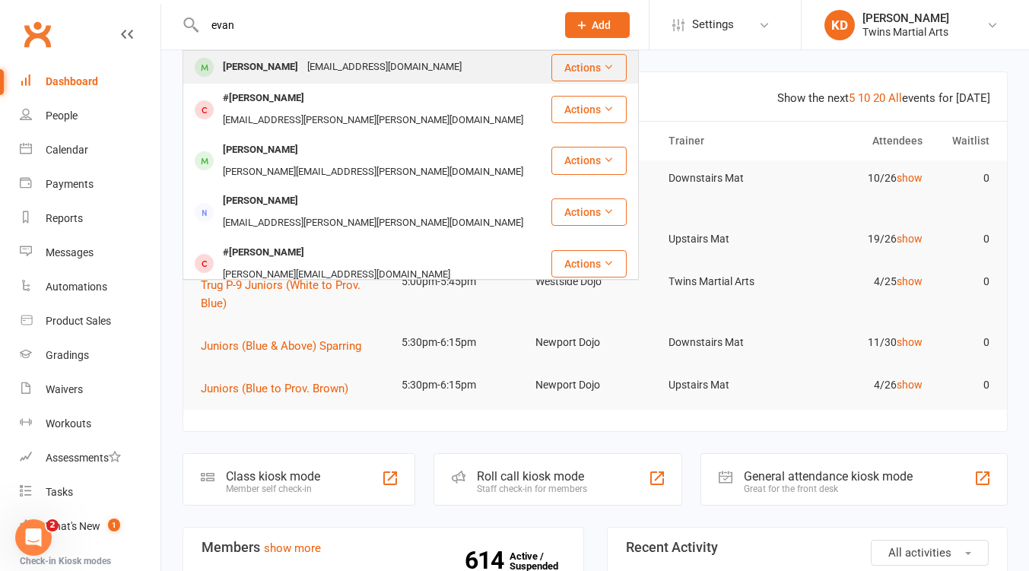
type input "evan"
click at [345, 61] on div "[EMAIL_ADDRESS][DOMAIN_NAME]" at bounding box center [385, 67] width 164 height 22
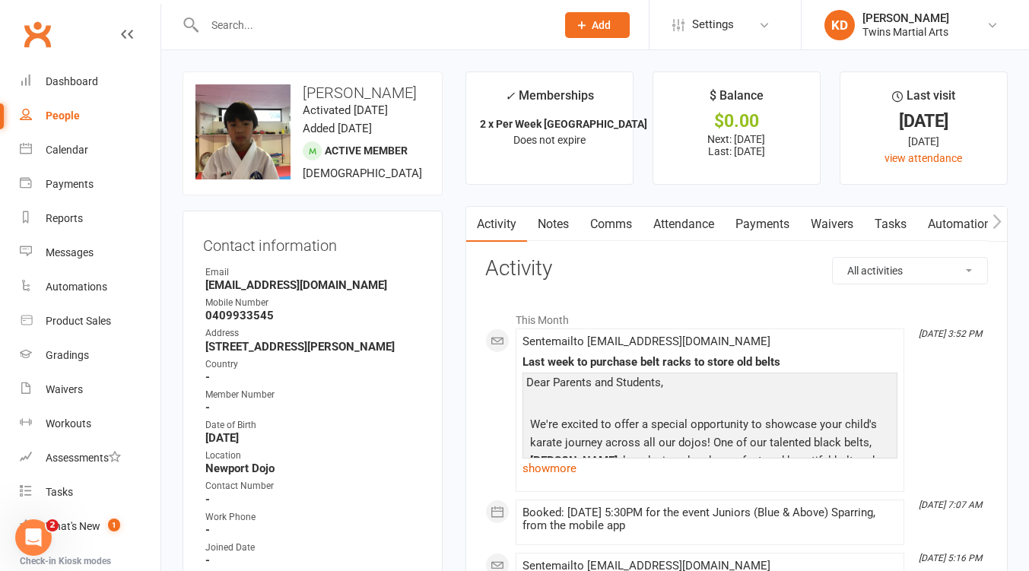
click at [690, 225] on link "Attendance" at bounding box center [684, 224] width 82 height 35
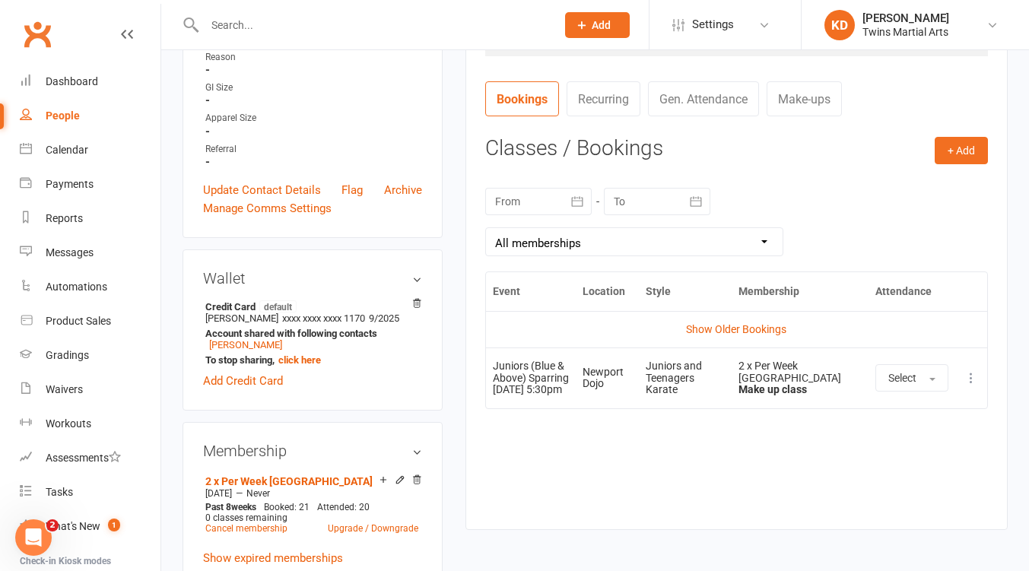
scroll to position [552, 0]
click at [959, 163] on button "+ Add" at bounding box center [961, 149] width 53 height 27
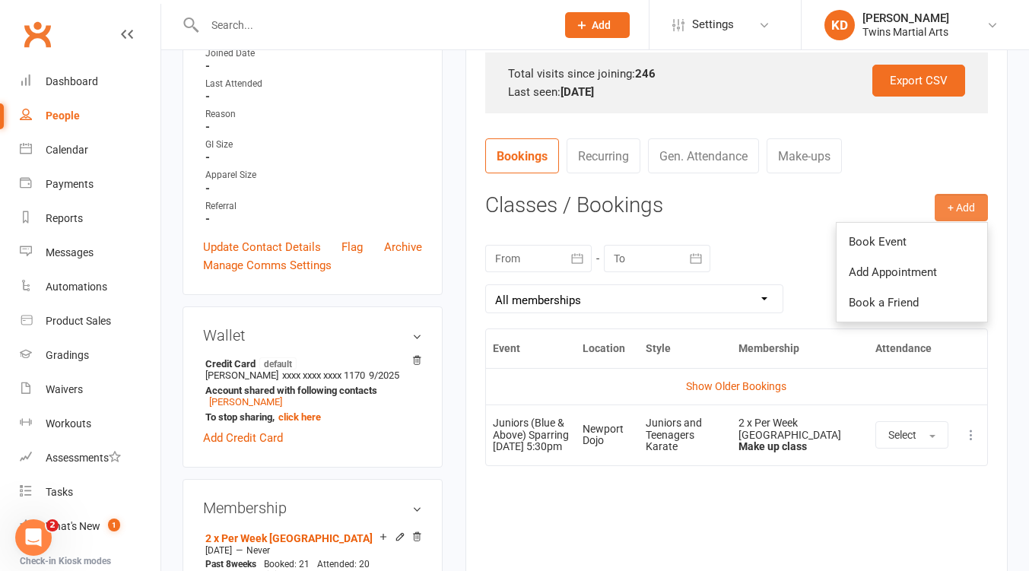
scroll to position [491, 0]
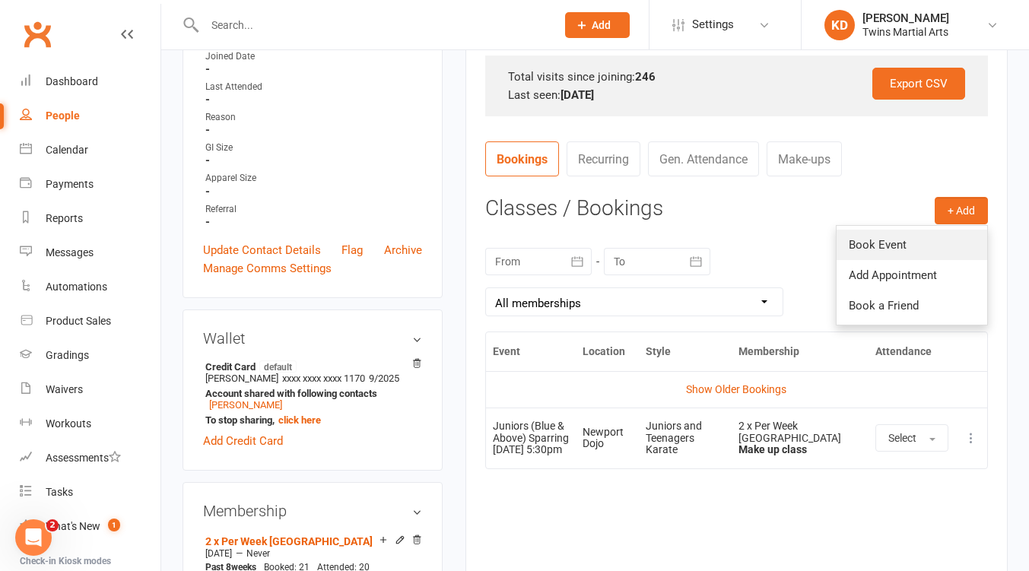
click at [931, 246] on link "Book Event" at bounding box center [912, 245] width 151 height 30
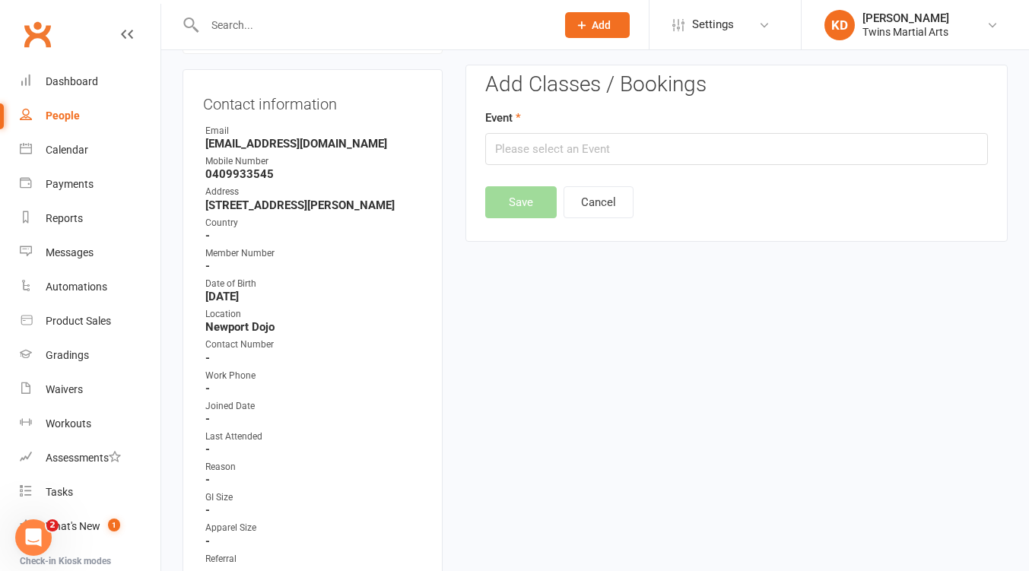
scroll to position [130, 0]
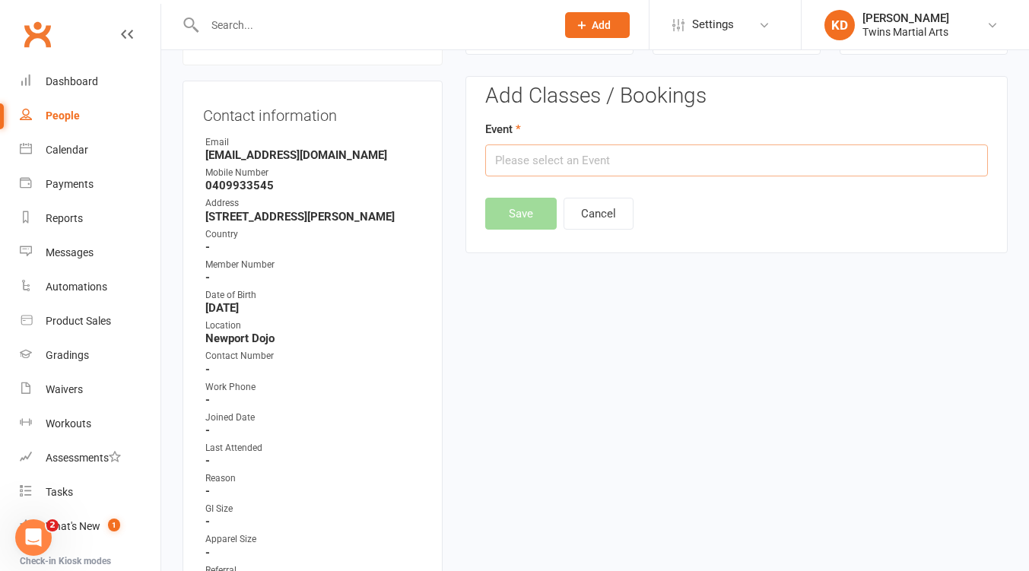
click at [629, 159] on input "text" at bounding box center [736, 161] width 503 height 32
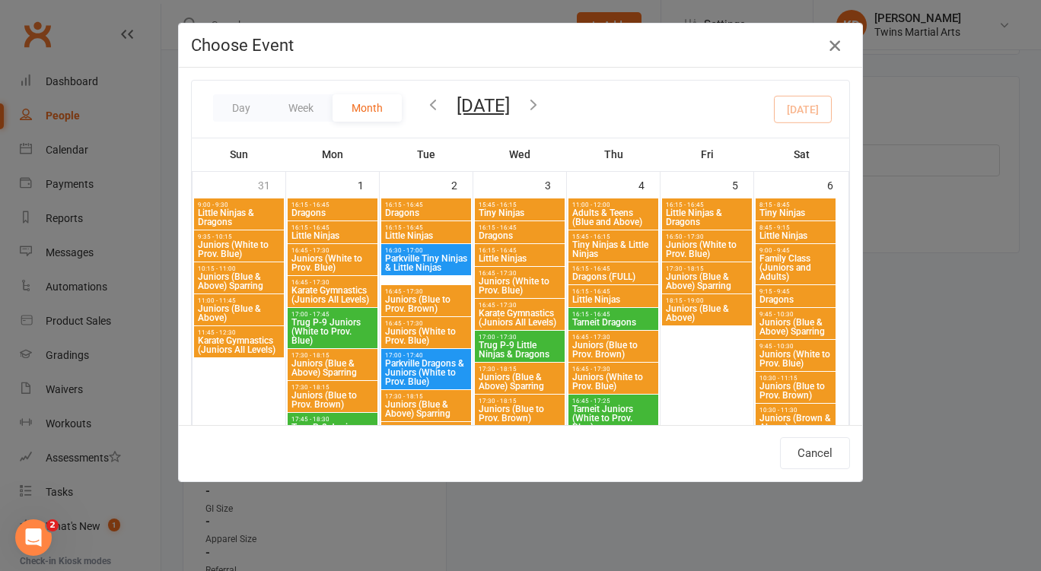
click at [831, 50] on icon "button" at bounding box center [834, 46] width 18 height 18
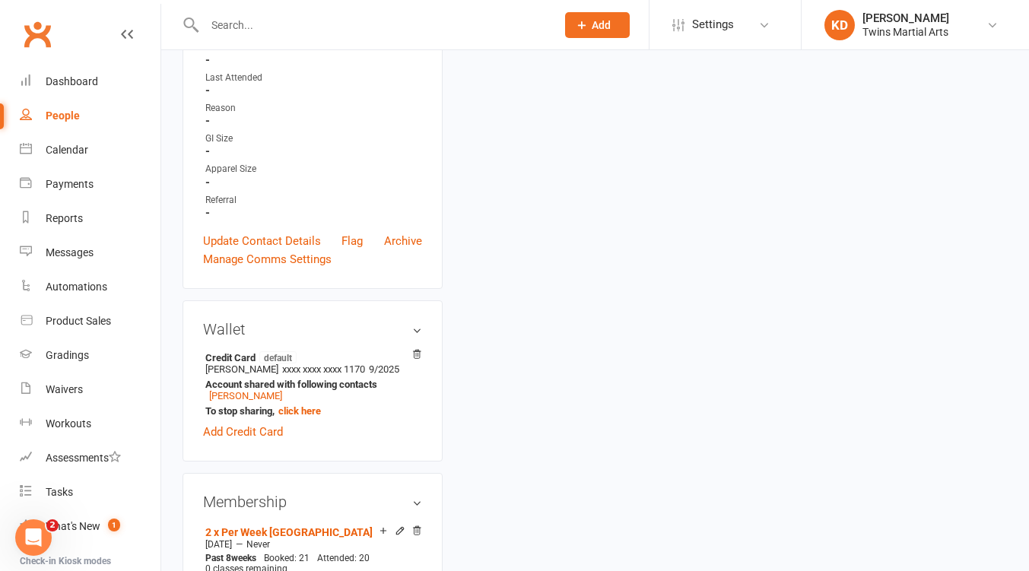
scroll to position [151, 0]
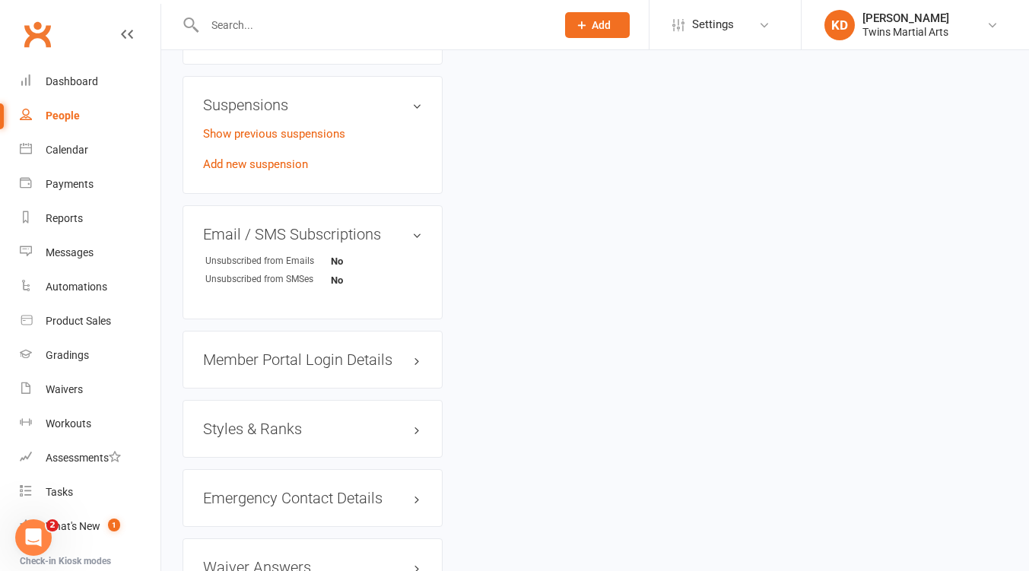
scroll to position [1473, 0]
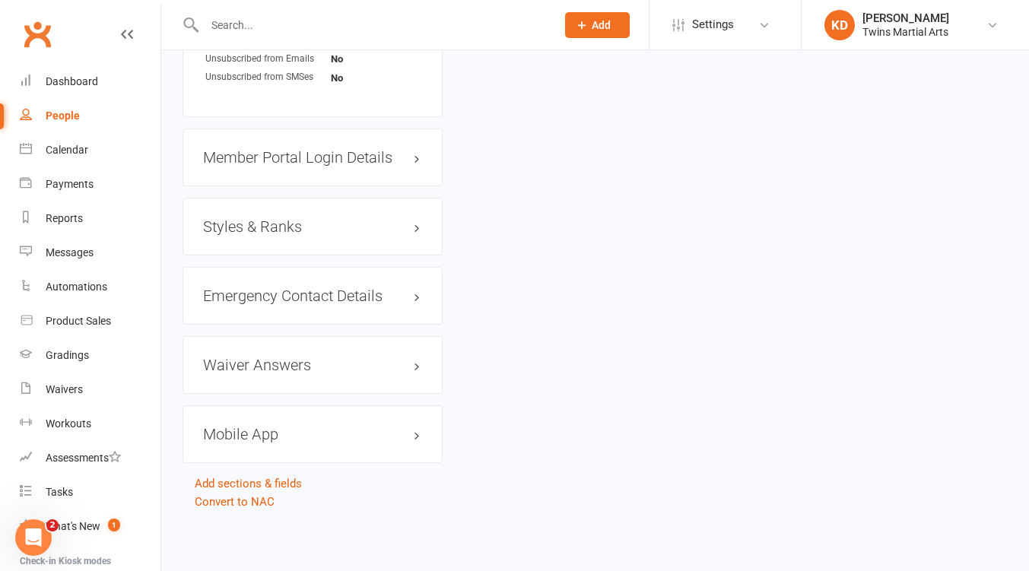
click at [283, 221] on h3 "Styles & Ranks" at bounding box center [312, 226] width 219 height 17
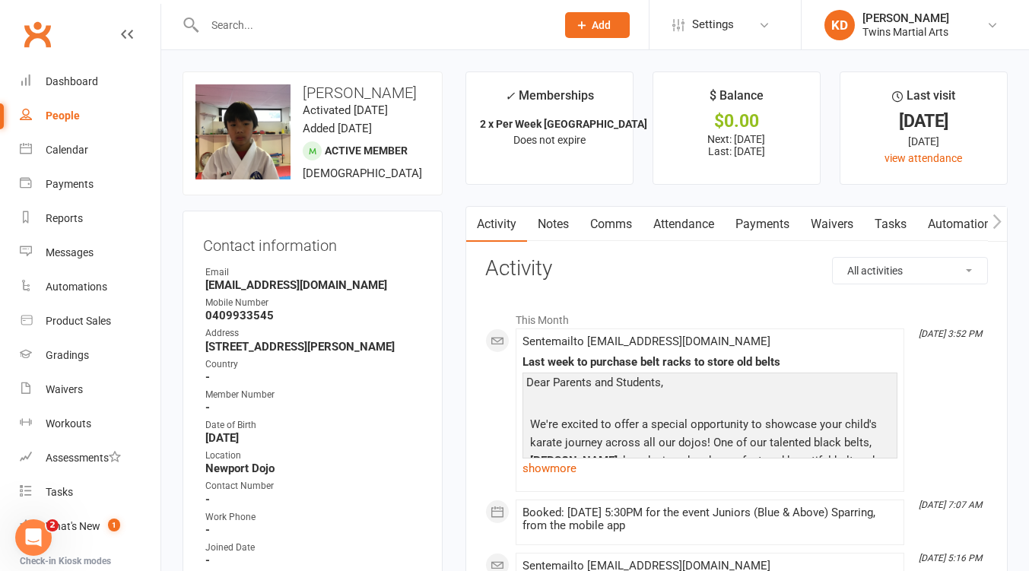
click at [700, 225] on link "Attendance" at bounding box center [684, 224] width 82 height 35
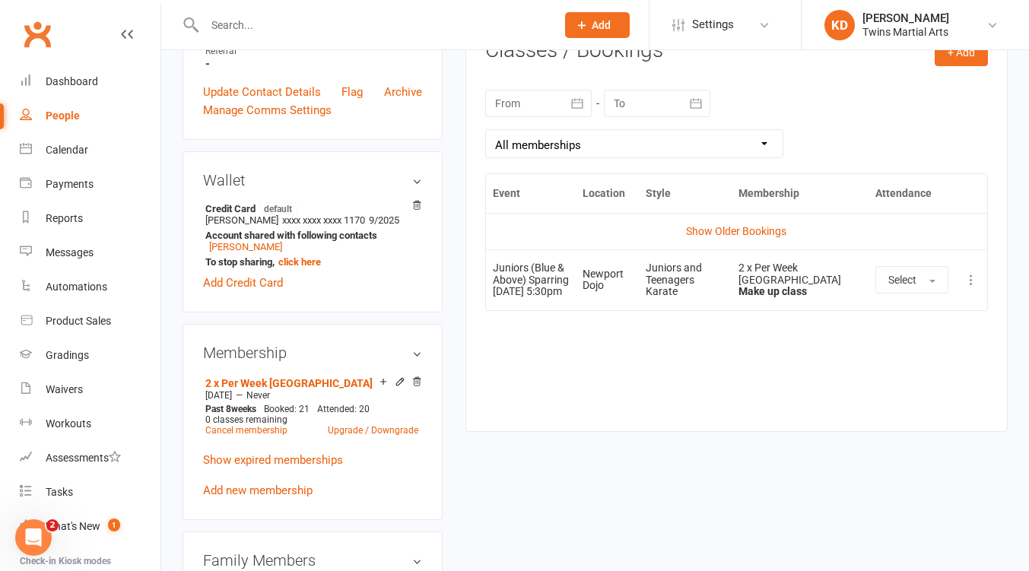
scroll to position [651, 0]
click at [764, 229] on link "Show Older Bookings" at bounding box center [736, 230] width 100 height 12
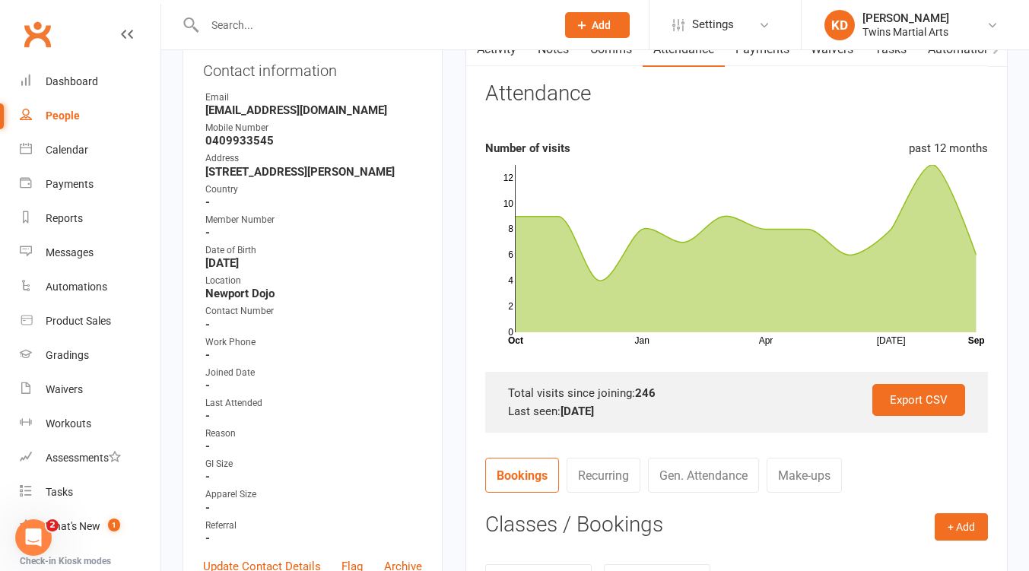
scroll to position [340, 0]
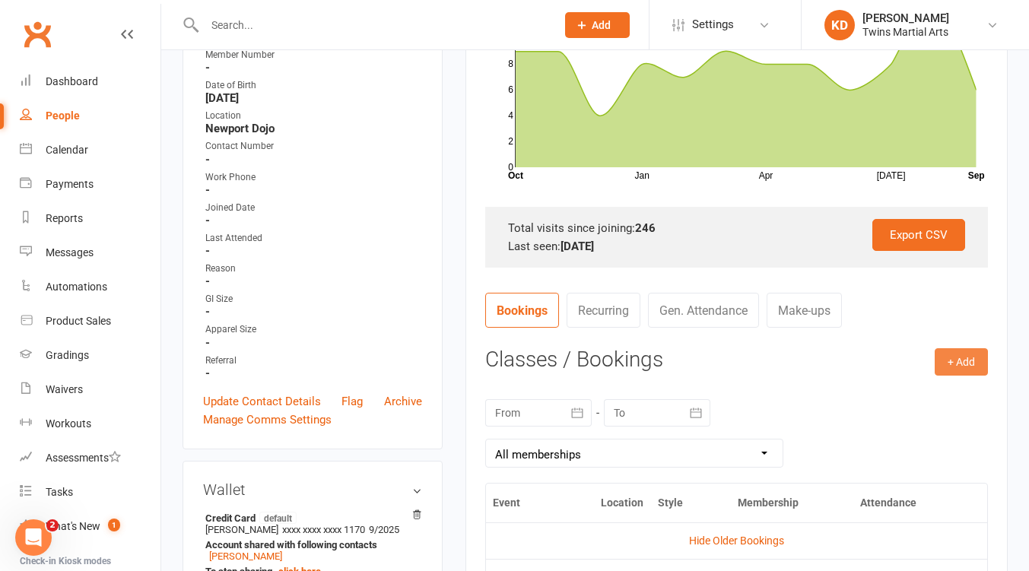
click at [965, 359] on button "+ Add" at bounding box center [961, 361] width 53 height 27
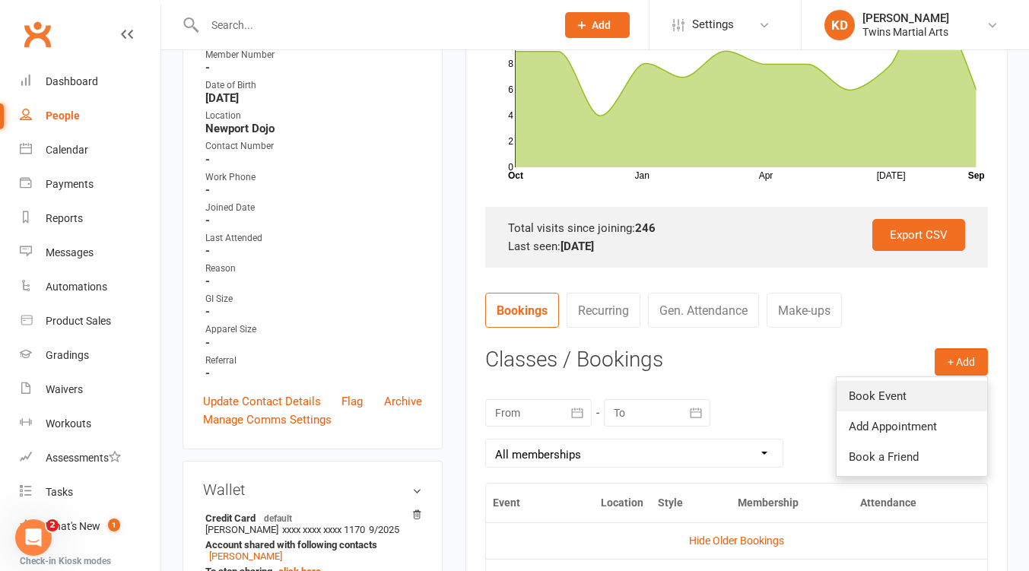
click at [892, 401] on link "Book Event" at bounding box center [912, 396] width 151 height 30
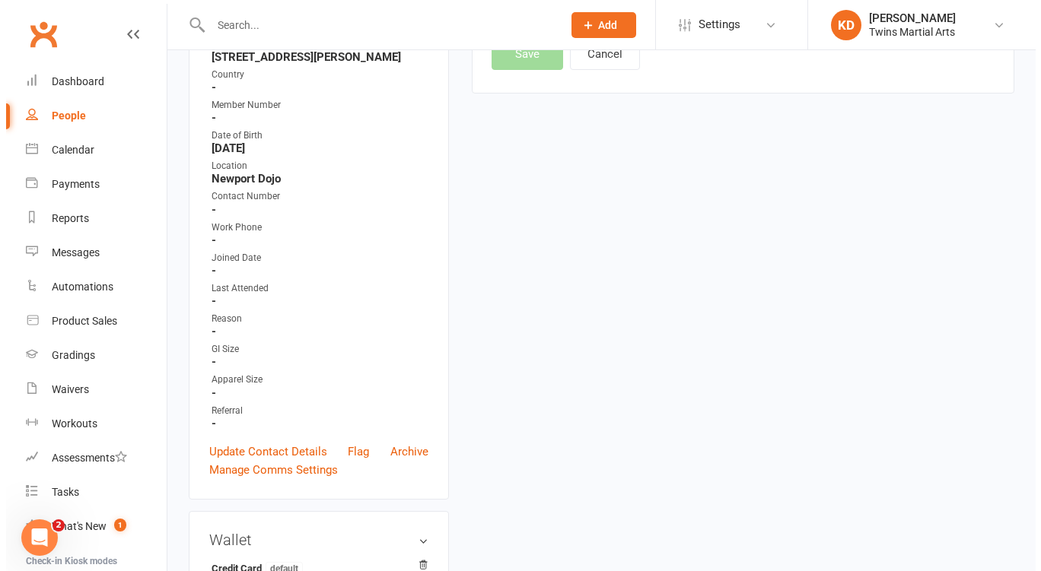
scroll to position [130, 0]
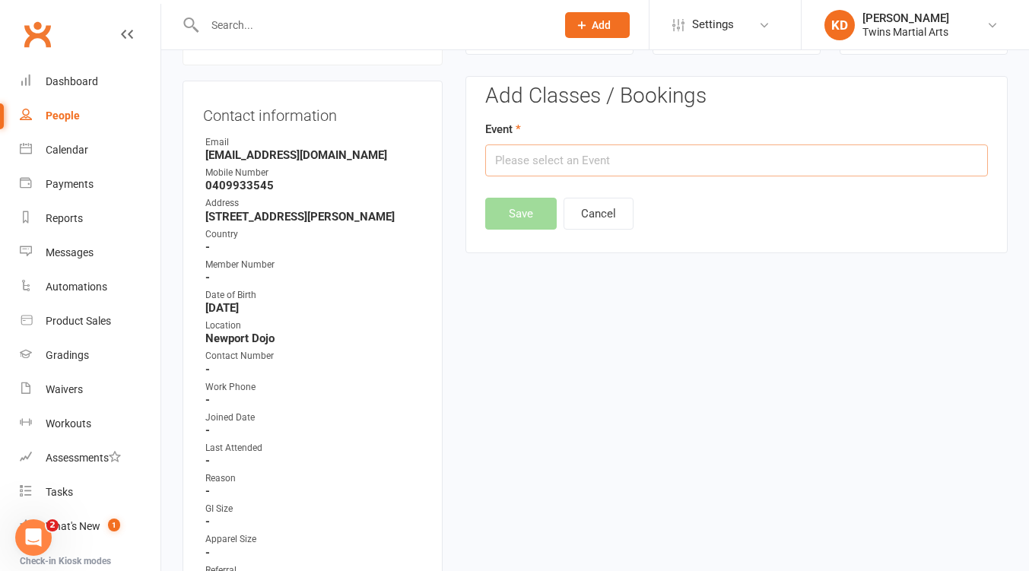
click at [684, 150] on input "text" at bounding box center [736, 161] width 503 height 32
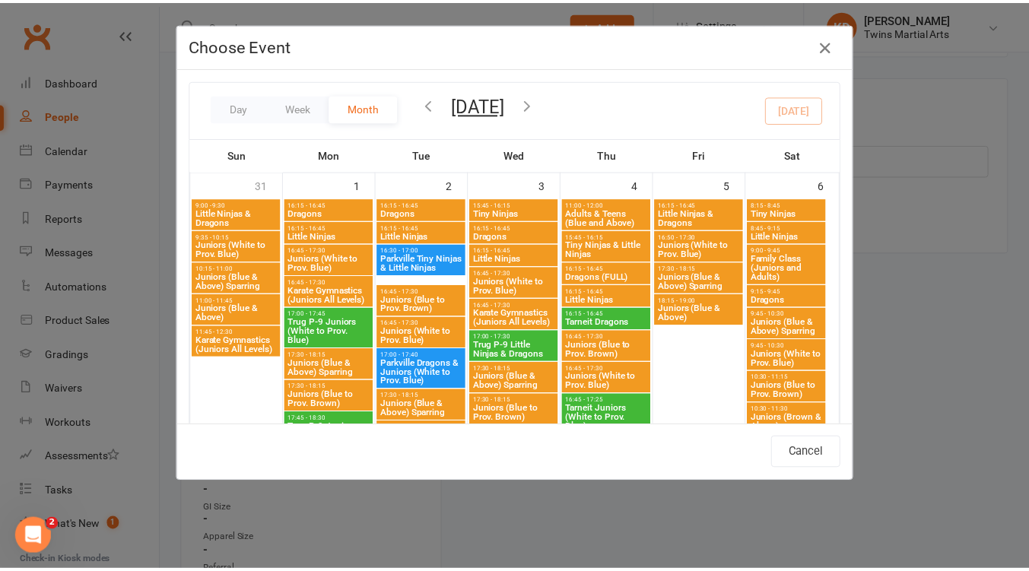
scroll to position [1267, 0]
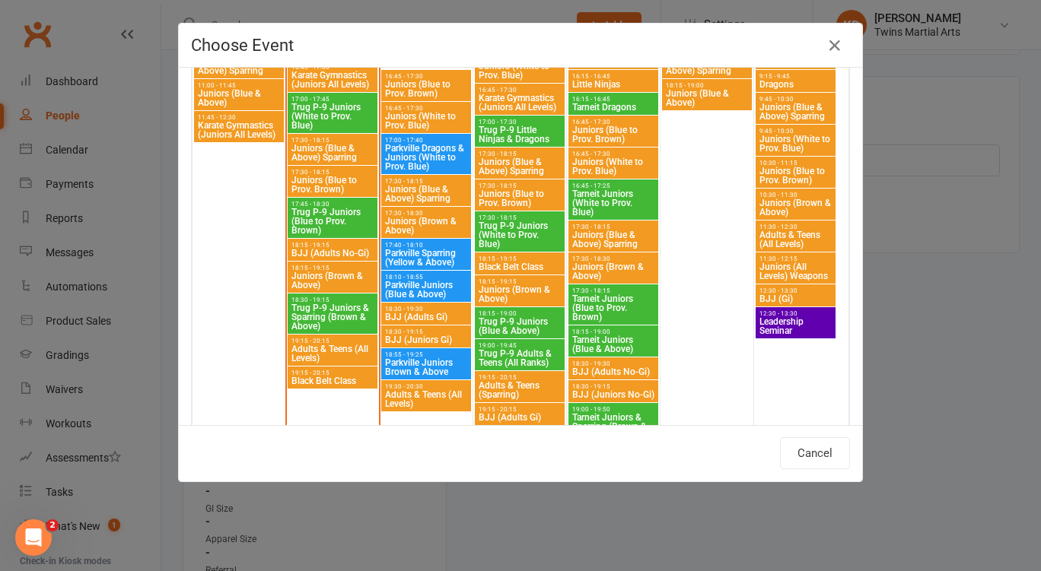
click at [334, 277] on span "Juniors (Brown & Above)" at bounding box center [333, 281] width 84 height 18
type input "Juniors (Brown & Above) - [DATE] 6:15:00 PM"
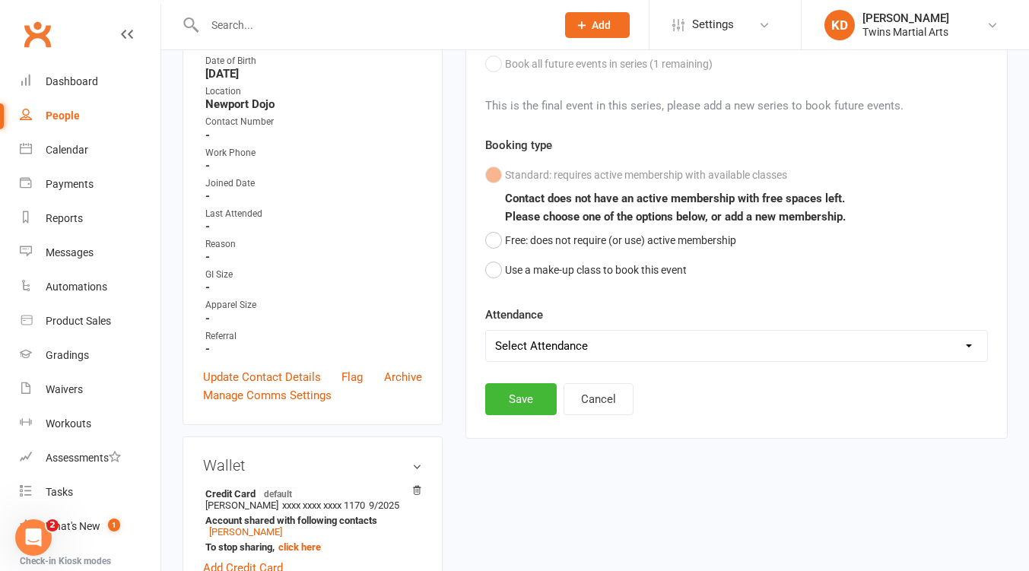
scroll to position [374, 0]
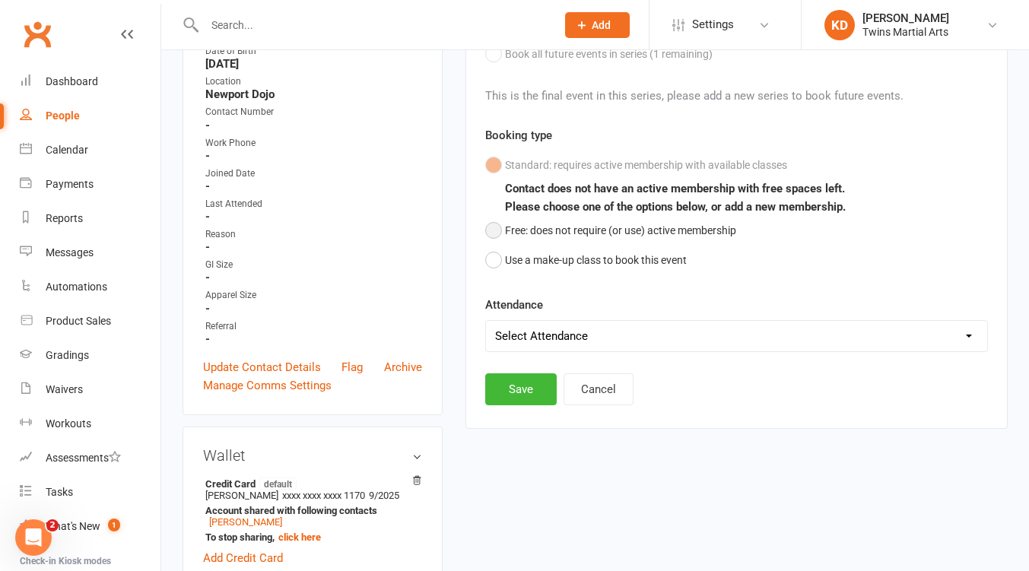
click at [518, 226] on button "Free: does not require (or use) active membership" at bounding box center [610, 230] width 251 height 29
click at [532, 392] on button "Save" at bounding box center [520, 389] width 71 height 32
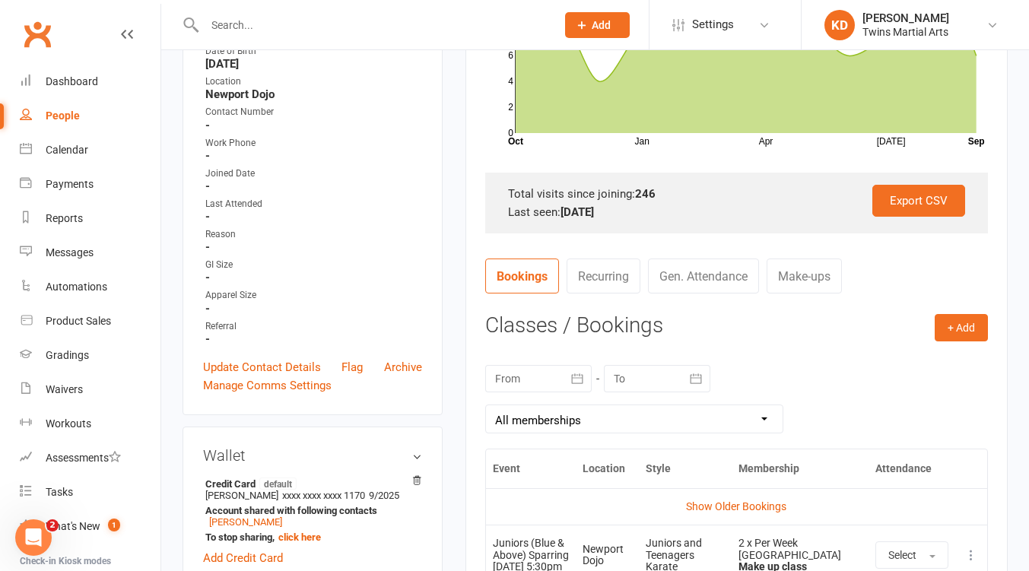
scroll to position [0, 0]
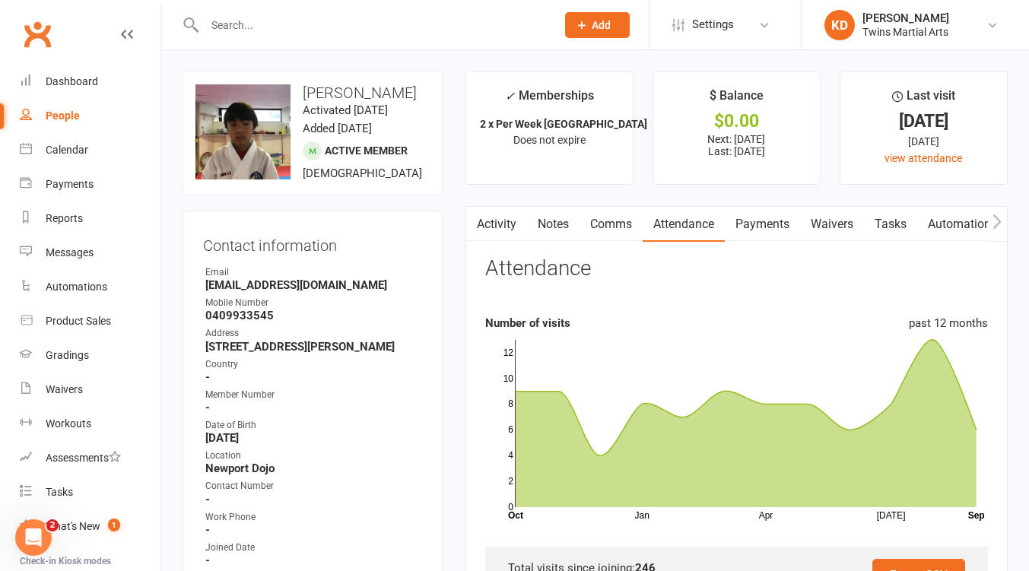
drag, startPoint x: 32, startPoint y: 30, endPoint x: 14, endPoint y: 20, distance: 20.8
click at [14, 20] on div "Clubworx" at bounding box center [80, 43] width 160 height 56
click at [510, 218] on link "Activity" at bounding box center [496, 224] width 61 height 35
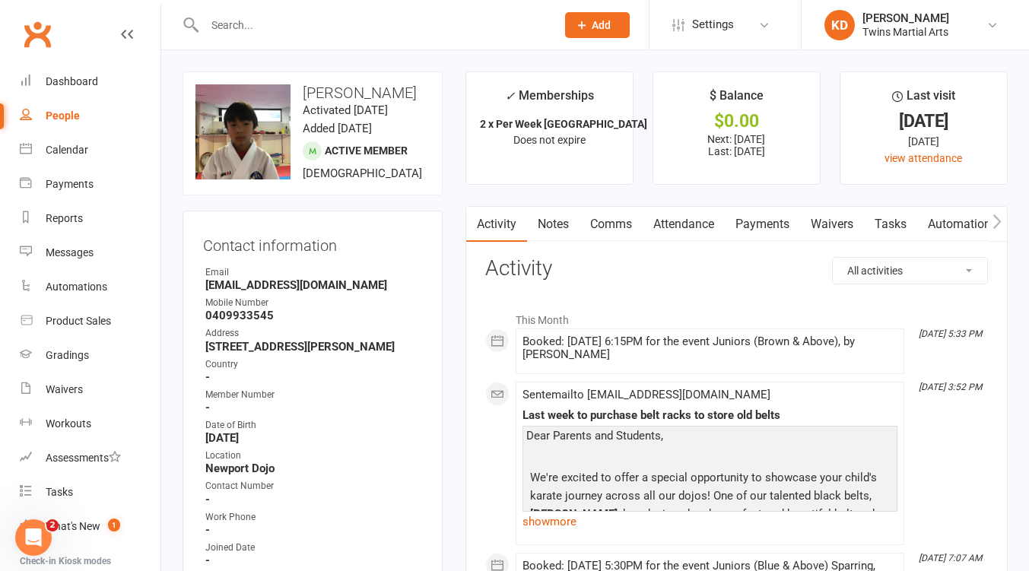
drag, startPoint x: 554, startPoint y: 239, endPoint x: 506, endPoint y: 234, distance: 48.2
click at [506, 234] on link "Activity" at bounding box center [496, 224] width 61 height 35
click at [309, 16] on input "text" at bounding box center [372, 24] width 345 height 21
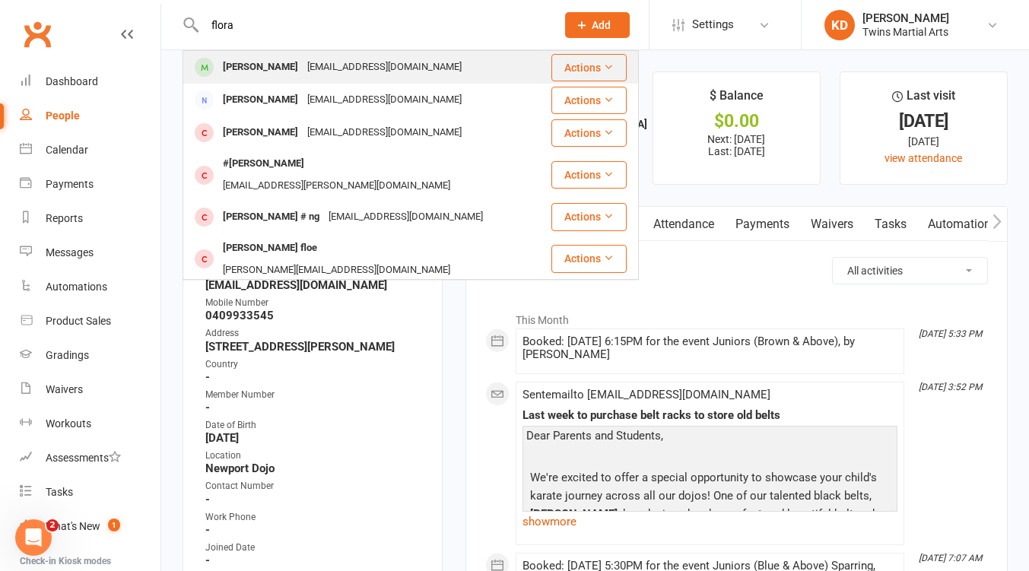
type input "flora"
click at [310, 78] on div "[EMAIL_ADDRESS][DOMAIN_NAME]" at bounding box center [385, 67] width 164 height 22
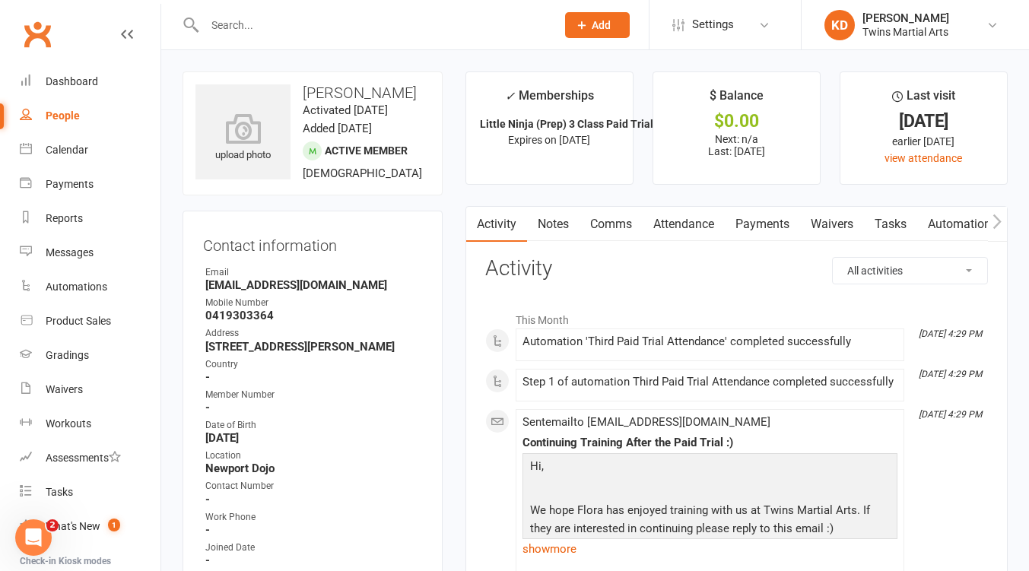
click at [546, 224] on link "Notes" at bounding box center [553, 224] width 52 height 35
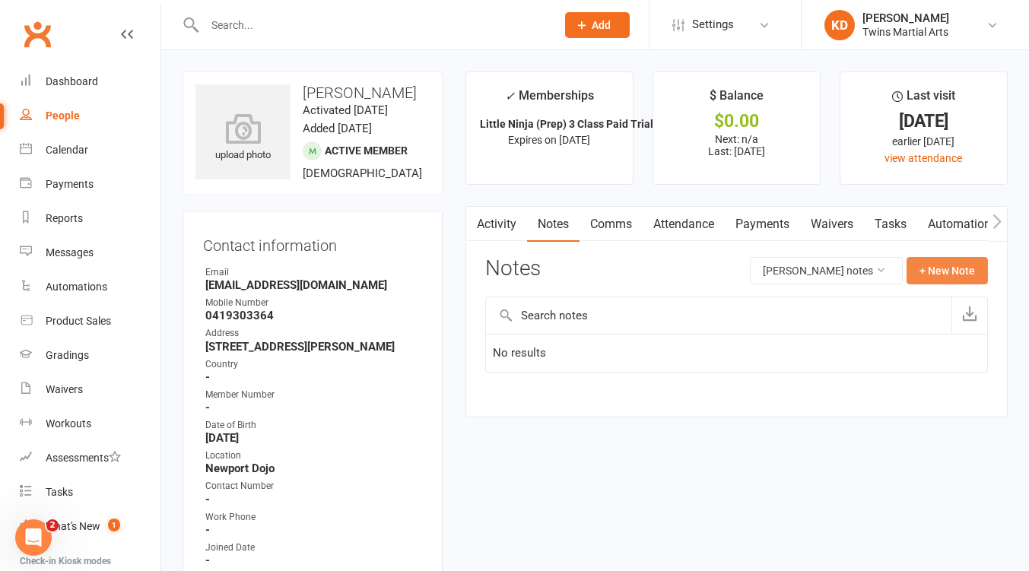
click at [948, 277] on button "+ New Note" at bounding box center [947, 270] width 81 height 27
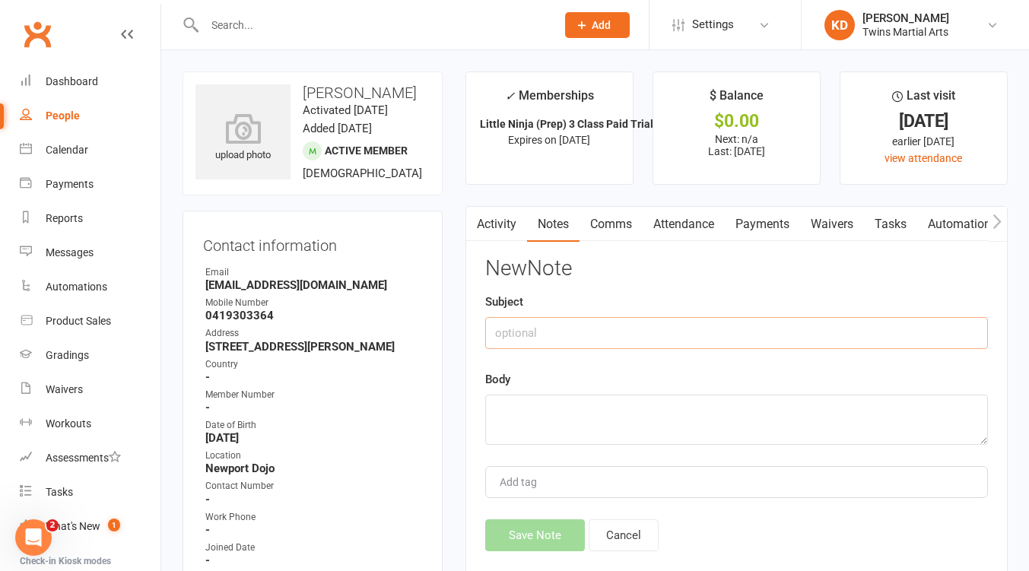
click at [576, 330] on input "text" at bounding box center [736, 333] width 503 height 32
drag, startPoint x: 530, startPoint y: 332, endPoint x: 458, endPoint y: 320, distance: 73.2
click at [458, 320] on main "✓ Memberships Little Ninja (Prep) 3 Class Paid Trial Expires on [DATE] $ Balanc…" at bounding box center [736, 341] width 565 height 540
type input "128cm height"
click at [551, 403] on textarea at bounding box center [736, 420] width 503 height 50
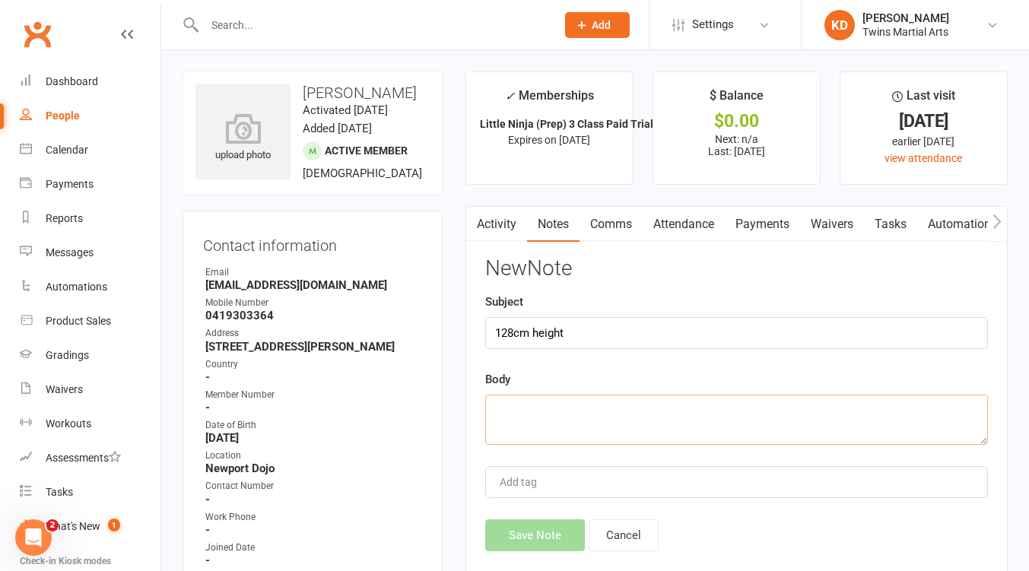
paste textarea "128cm"
type textarea "128cm"
click at [531, 338] on input "128cm height" at bounding box center [736, 333] width 503 height 32
type input "height"
click at [528, 527] on button "Save Note" at bounding box center [535, 536] width 100 height 32
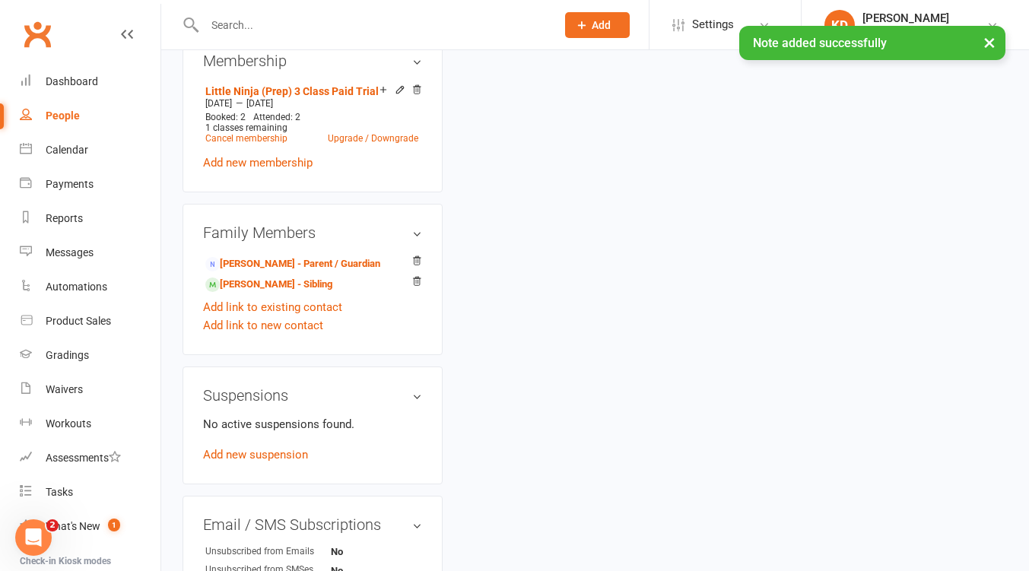
scroll to position [951, 0]
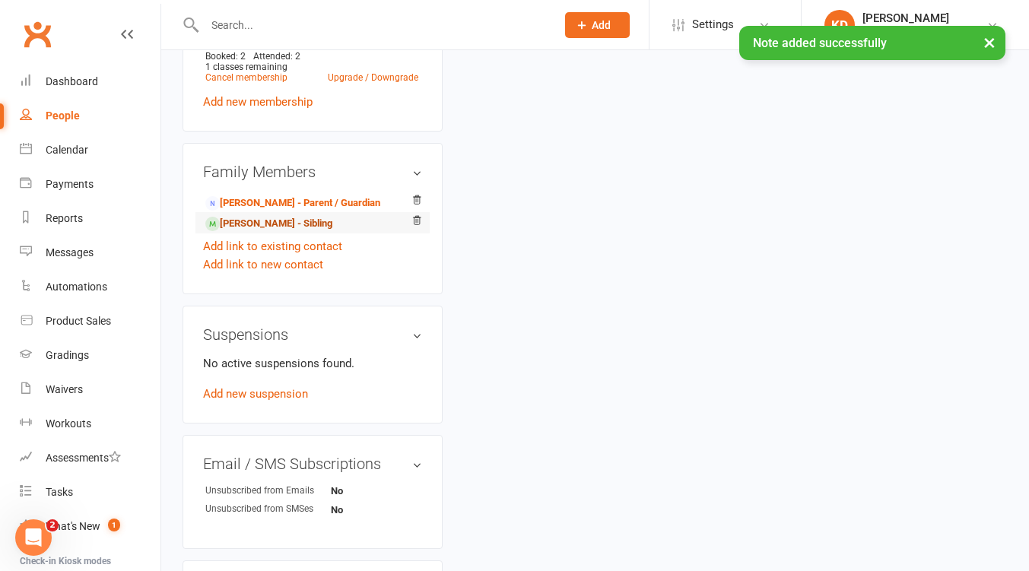
click at [260, 232] on link "[PERSON_NAME] - Sibling" at bounding box center [268, 224] width 127 height 16
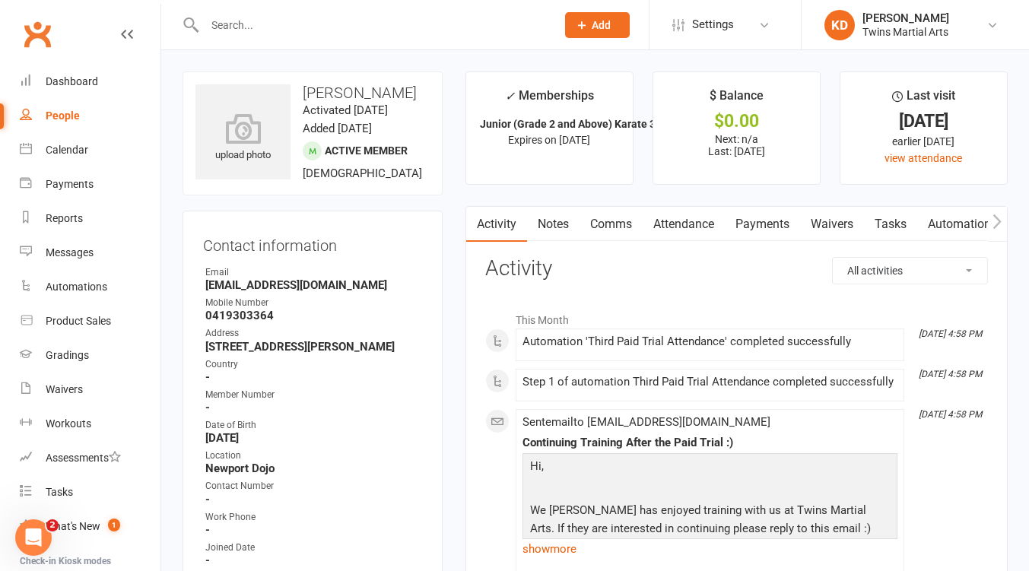
click at [567, 221] on link "Notes" at bounding box center [553, 224] width 52 height 35
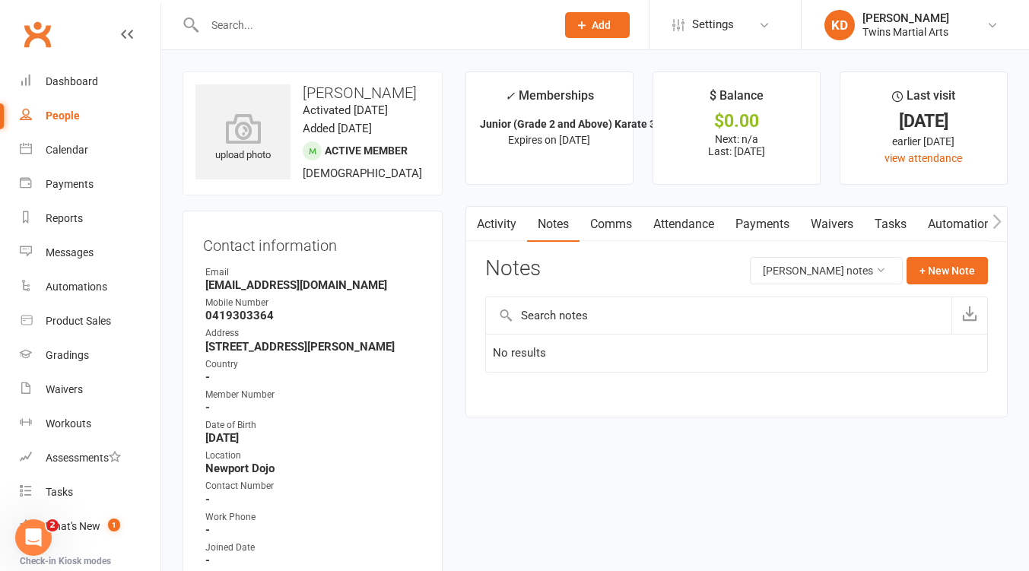
click at [592, 319] on input "text" at bounding box center [719, 315] width 466 height 37
click at [958, 269] on button "+ New Note" at bounding box center [947, 270] width 81 height 27
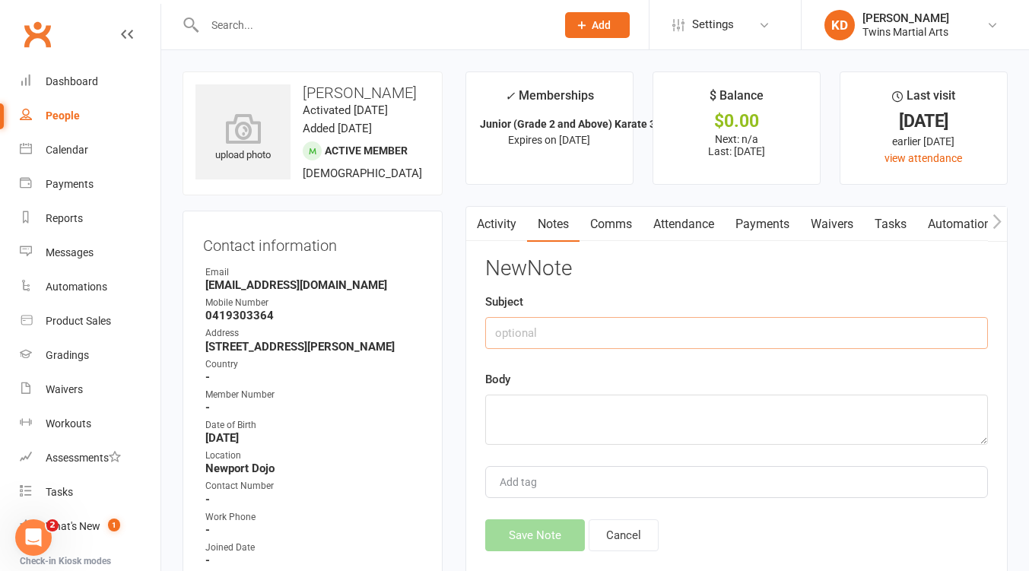
click at [662, 328] on input "text" at bounding box center [736, 333] width 503 height 32
type input "height"
click at [561, 416] on textarea at bounding box center [736, 420] width 503 height 50
type textarea "135cm"
click at [542, 527] on button "Save Note" at bounding box center [535, 536] width 100 height 32
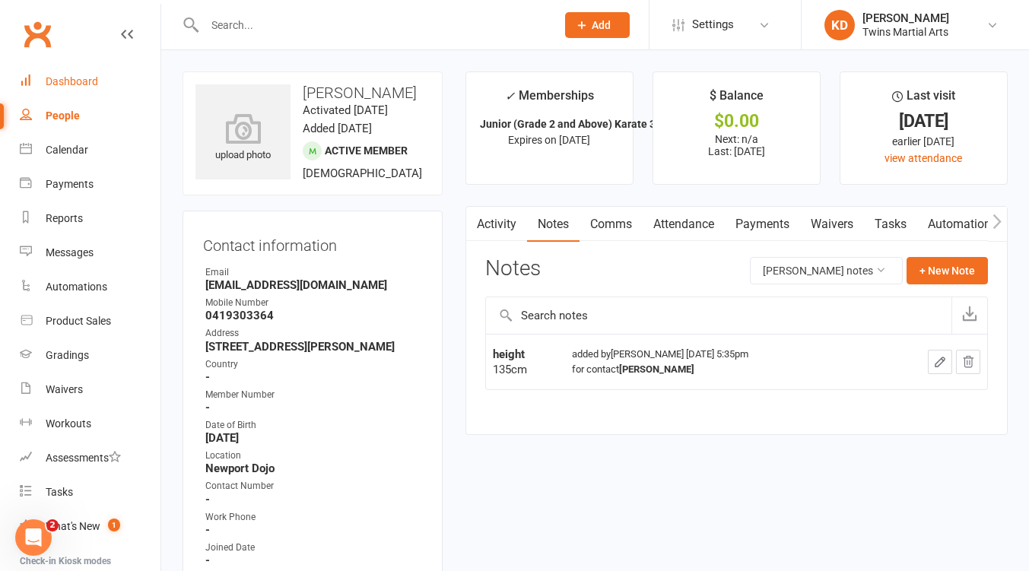
click at [69, 72] on link "Dashboard" at bounding box center [90, 82] width 141 height 34
